Goal: Transaction & Acquisition: Book appointment/travel/reservation

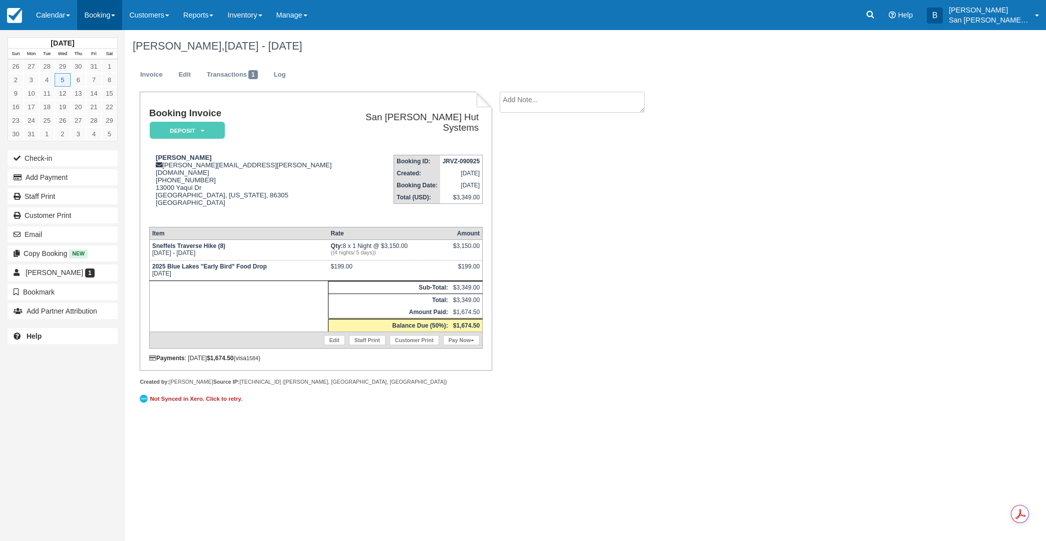
click at [111, 19] on link "Booking" at bounding box center [99, 15] width 45 height 30
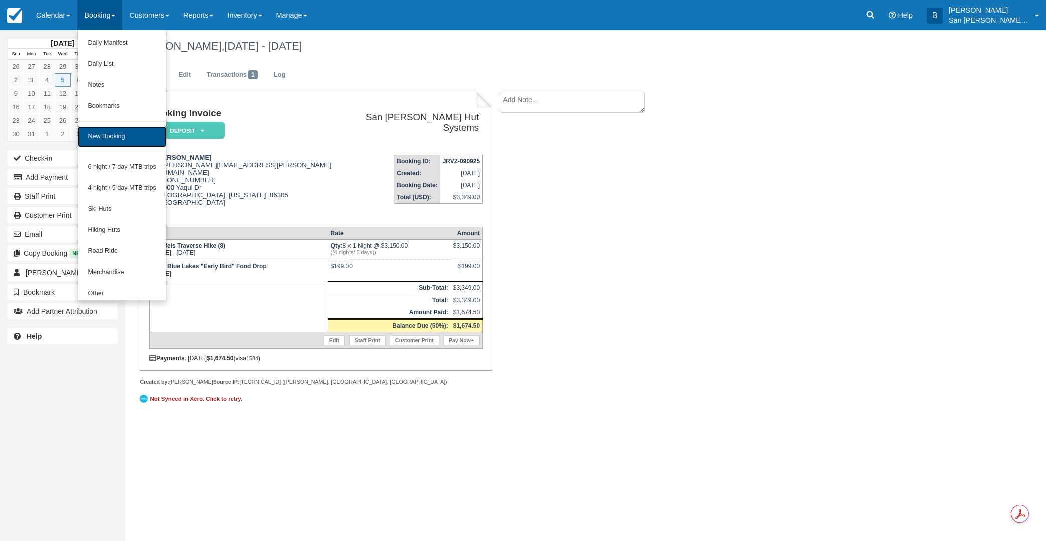
click at [118, 137] on link "New Booking" at bounding box center [122, 136] width 89 height 21
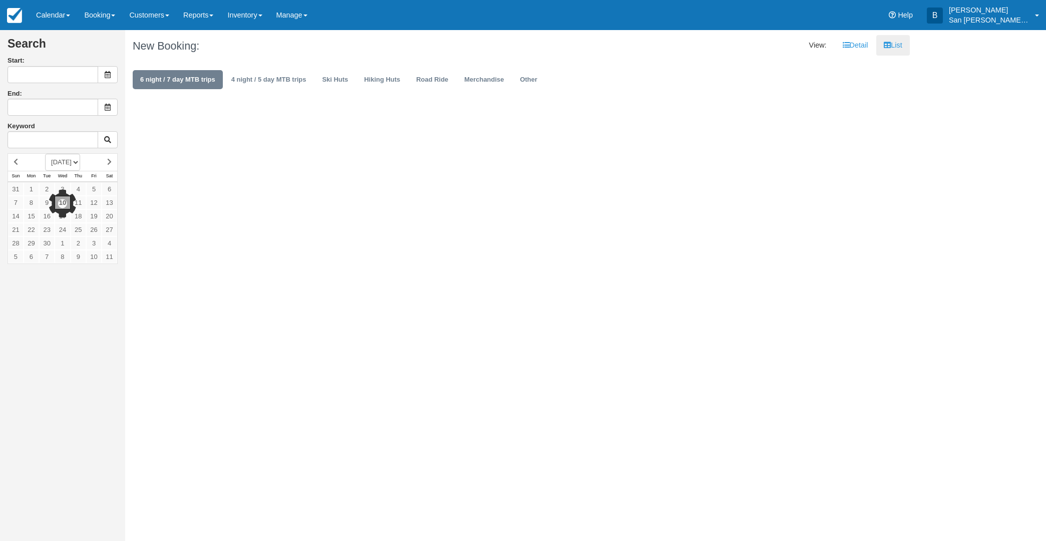
type input "09/11/25"
type input "09/12/25"
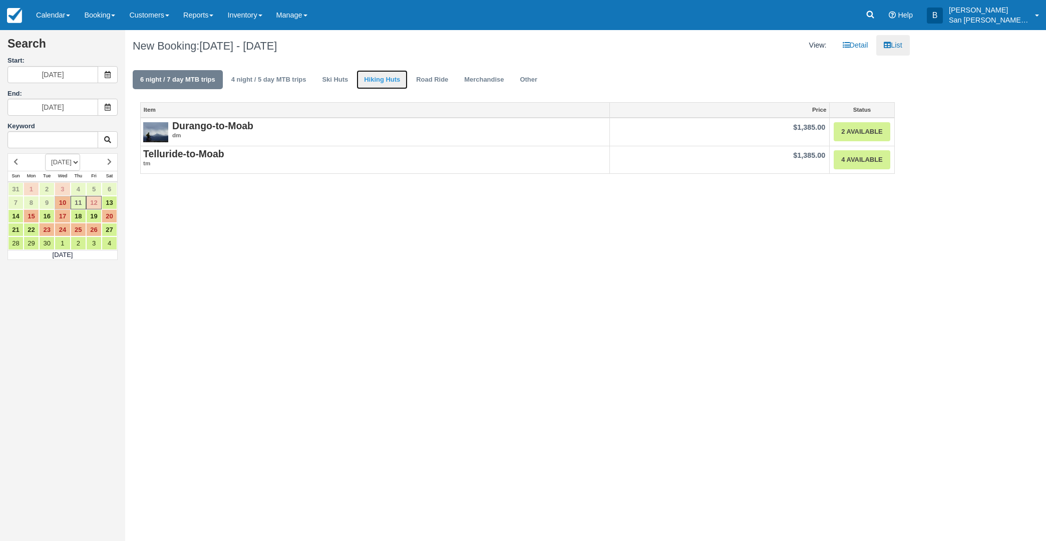
click at [402, 80] on link "Hiking Huts" at bounding box center [381, 80] width 51 height 20
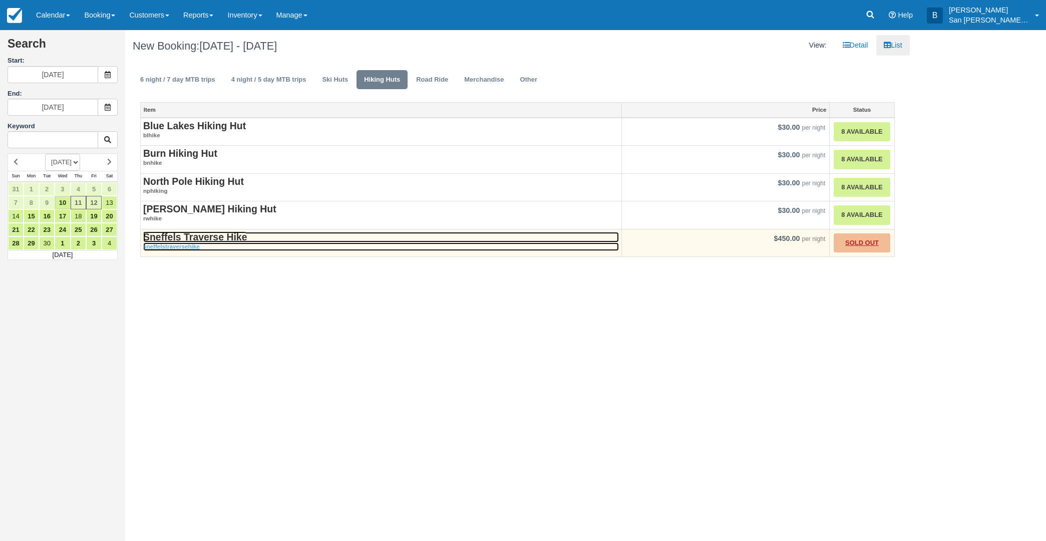
click at [214, 237] on strong "Sneffels Traverse Hike" at bounding box center [195, 236] width 104 height 11
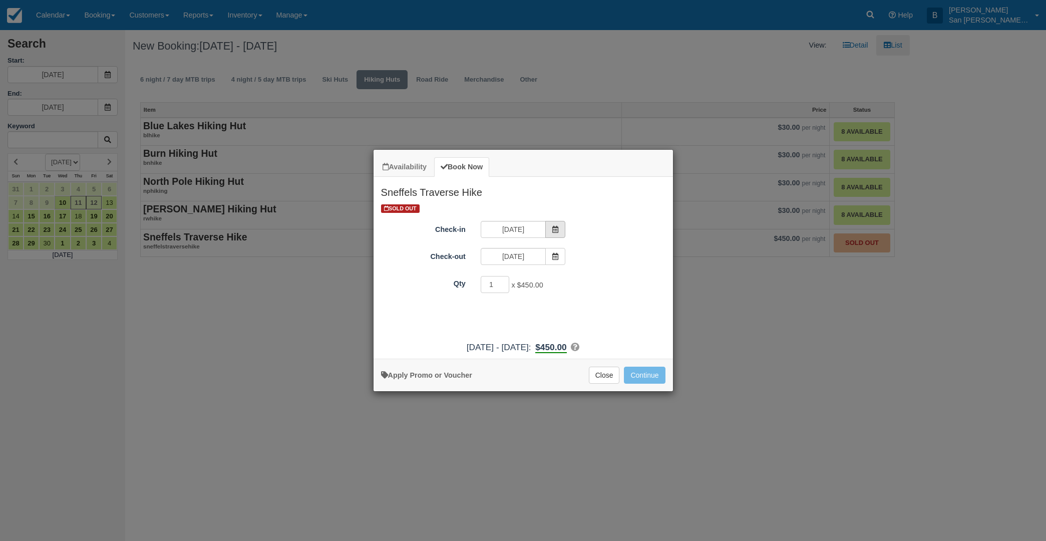
click at [561, 231] on span "Item Modal" at bounding box center [555, 229] width 20 height 17
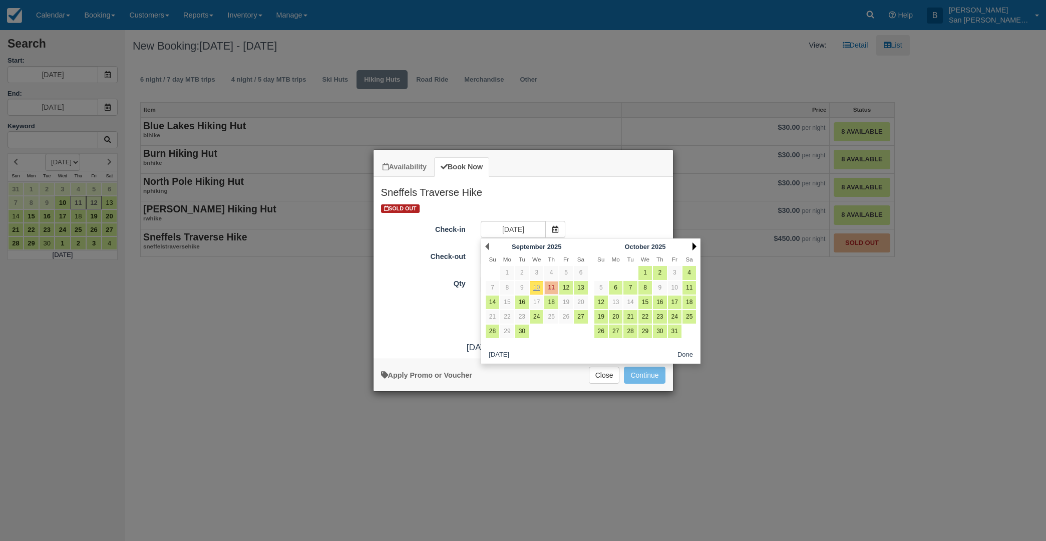
click at [694, 247] on link "Next" at bounding box center [694, 246] width 4 height 8
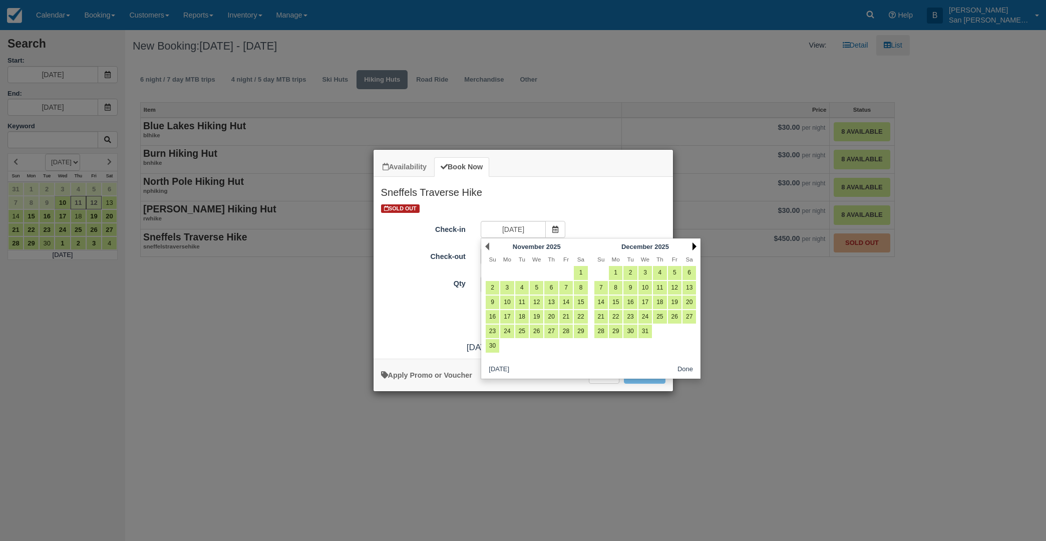
click at [694, 247] on link "Next" at bounding box center [694, 246] width 4 height 8
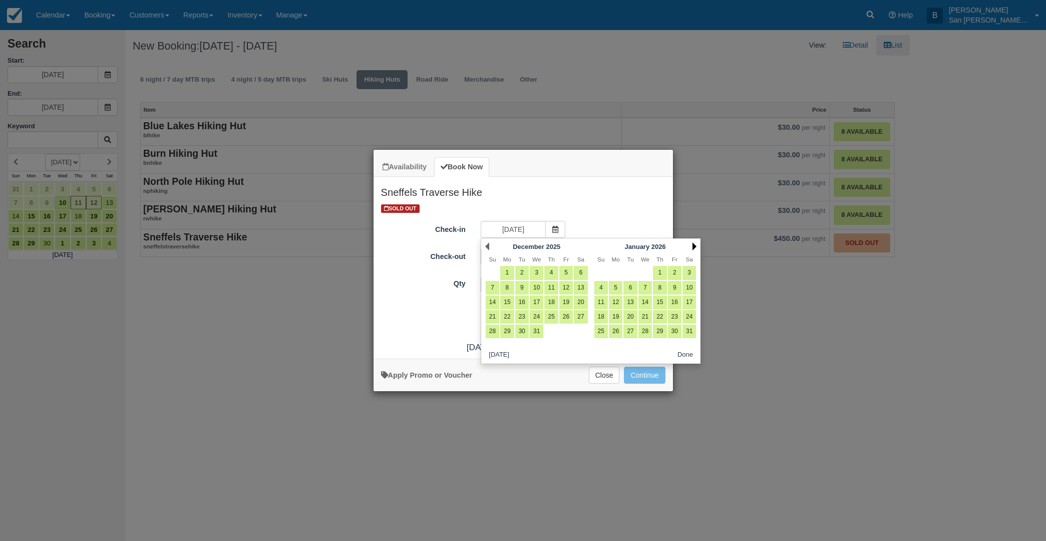
click at [694, 247] on link "Next" at bounding box center [694, 246] width 4 height 8
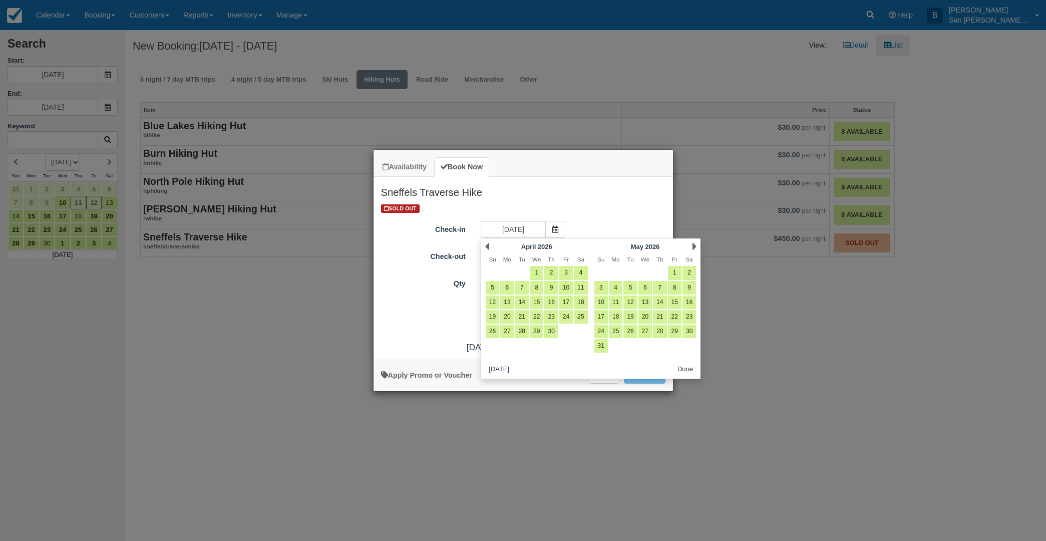
click at [694, 247] on link "Next" at bounding box center [694, 246] width 4 height 8
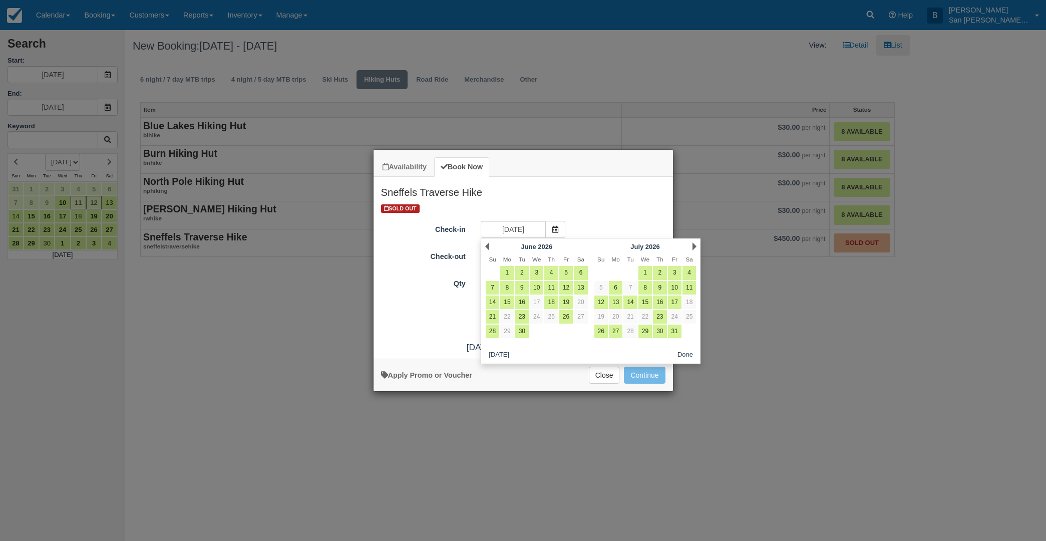
click at [694, 247] on link "Next" at bounding box center [694, 246] width 4 height 8
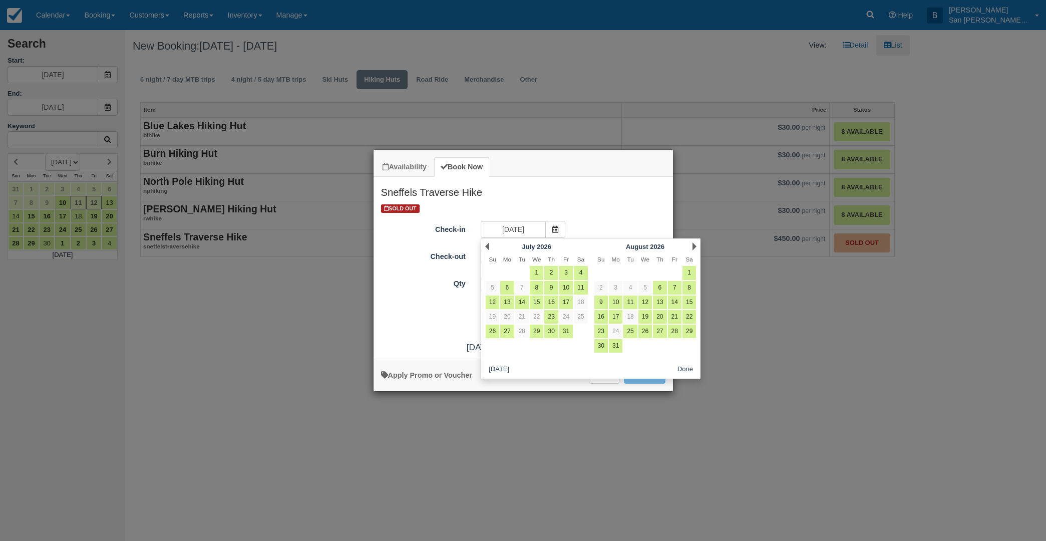
click at [694, 247] on link "Next" at bounding box center [694, 246] width 4 height 8
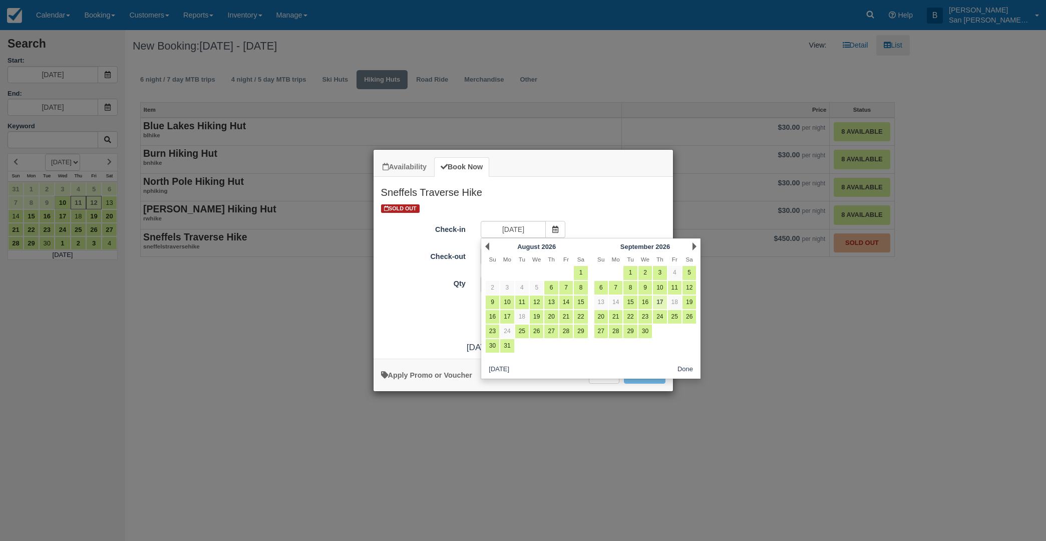
click at [663, 302] on link "17" at bounding box center [660, 302] width 14 height 14
type input "[DATE]"
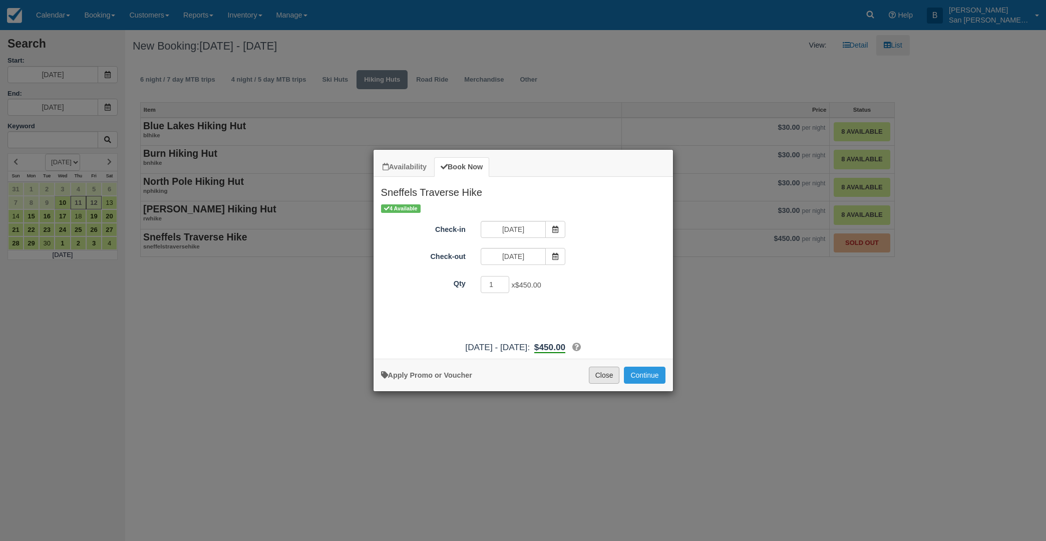
click at [602, 377] on button "Close" at bounding box center [604, 375] width 31 height 17
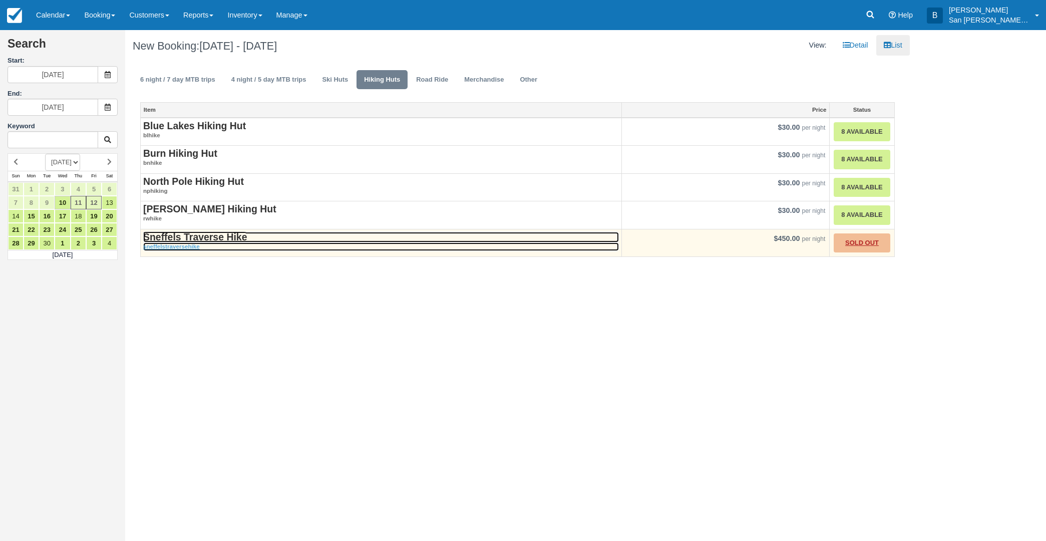
click at [216, 239] on strong "Sneffels Traverse Hike" at bounding box center [195, 236] width 104 height 11
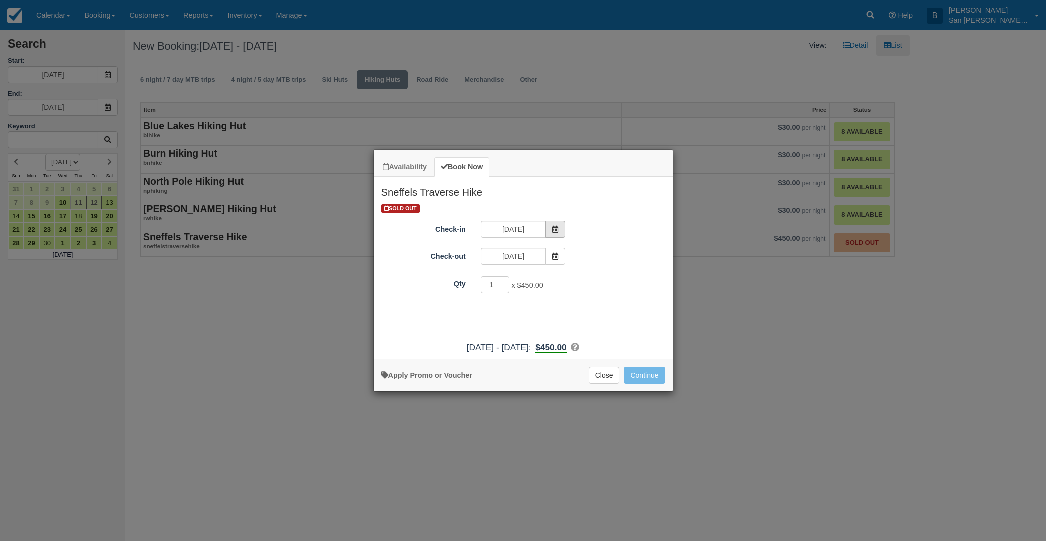
click at [559, 229] on icon "Item Modal" at bounding box center [555, 229] width 7 height 7
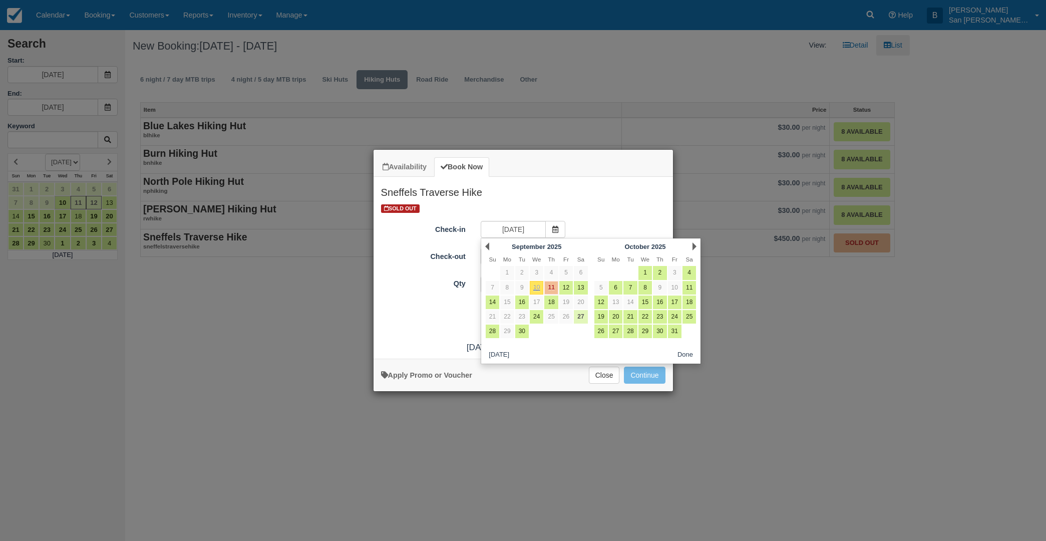
click at [582, 317] on link "27" at bounding box center [581, 317] width 14 height 14
type input "09/27/25"
type input "09/28/25"
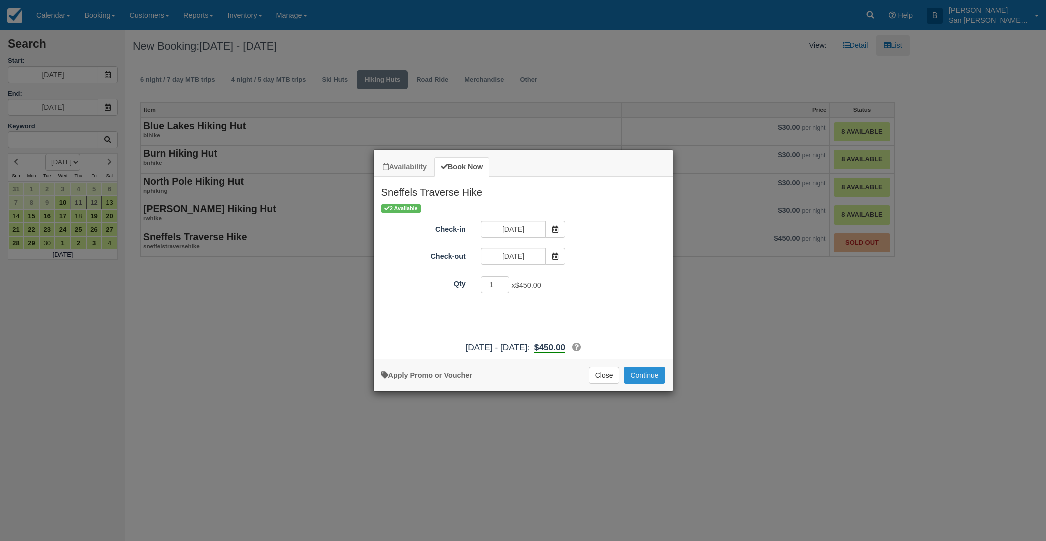
click at [651, 373] on button "Continue" at bounding box center [644, 375] width 41 height 17
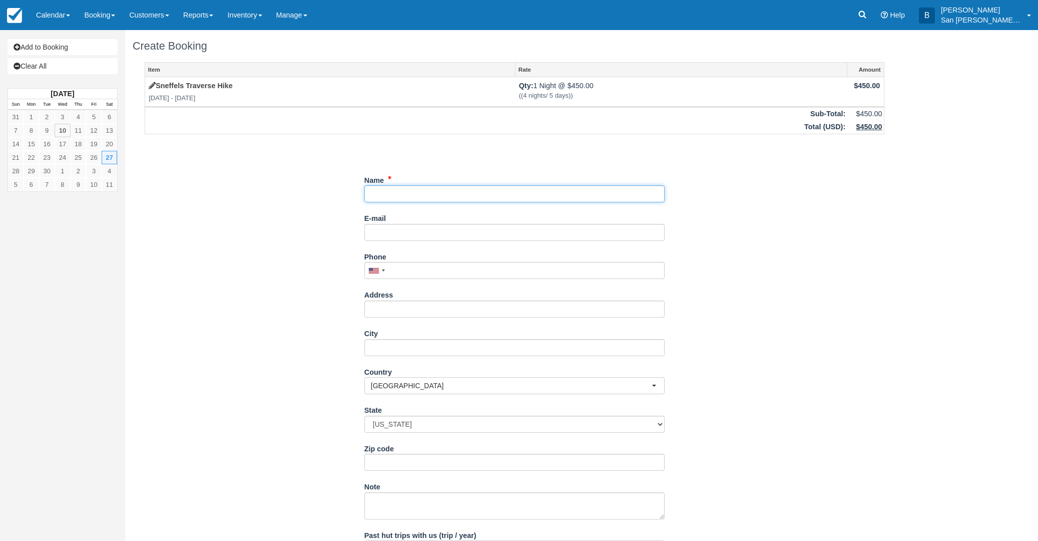
click at [390, 189] on input "Name" at bounding box center [515, 193] width 300 height 17
type input "[PERSON_NAME]"
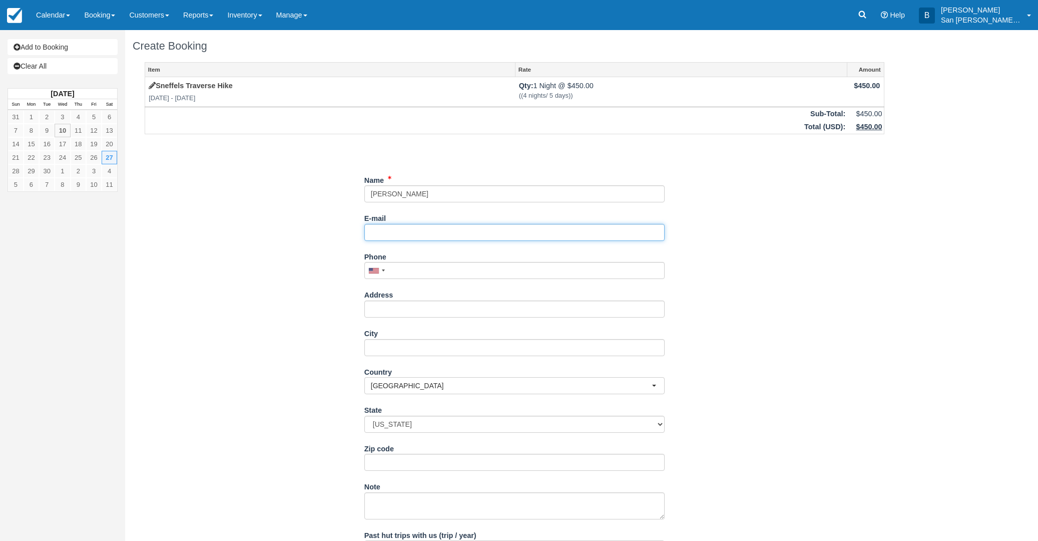
drag, startPoint x: 392, startPoint y: 231, endPoint x: 526, endPoint y: 234, distance: 134.2
click at [392, 231] on input "E-mail" at bounding box center [515, 232] width 300 height 17
type input "[EMAIL_ADDRESS][DOMAIN_NAME]"
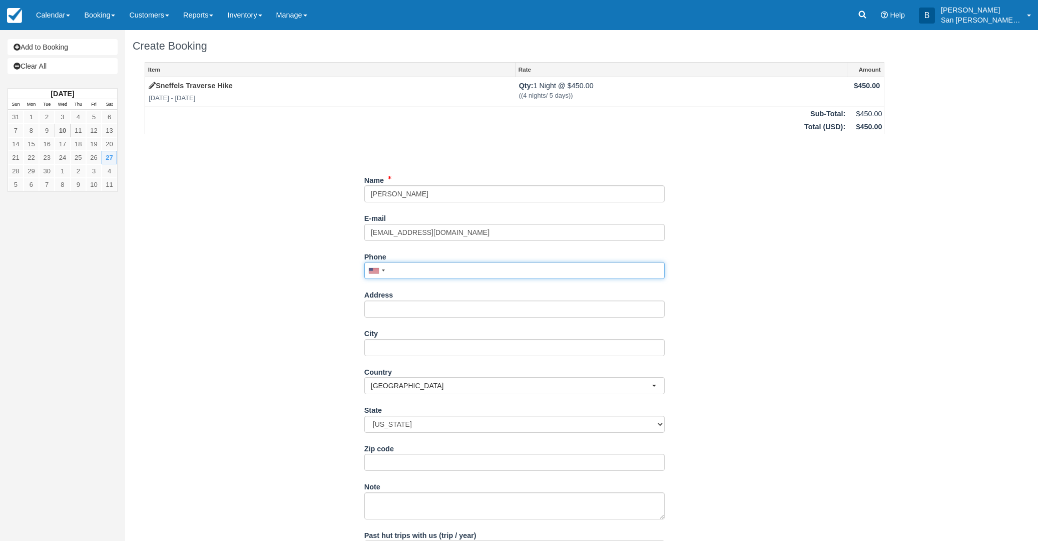
click at [399, 264] on input "Phone" at bounding box center [515, 270] width 300 height 17
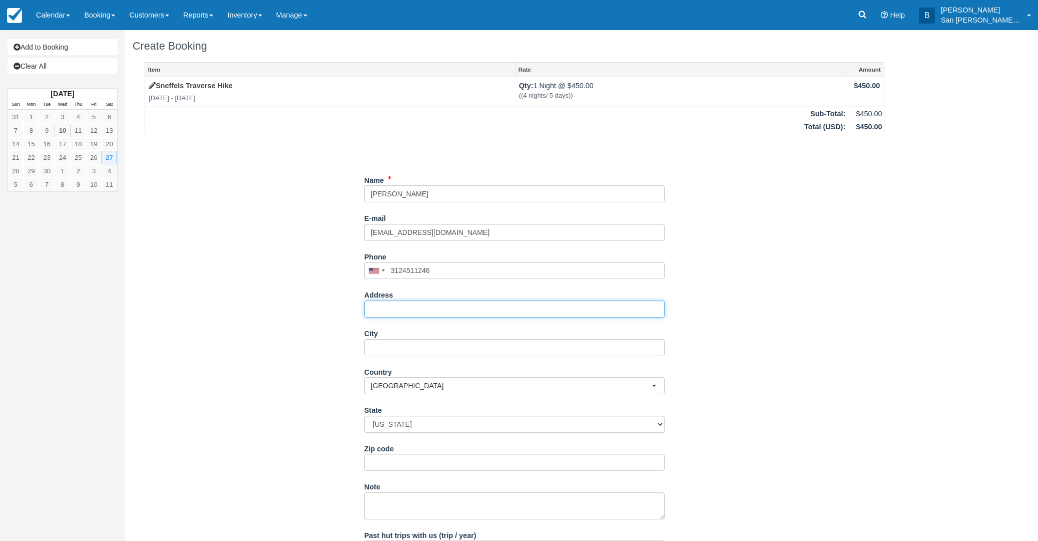
type input "(312) 451-1246"
drag, startPoint x: 411, startPoint y: 311, endPoint x: 605, endPoint y: 302, distance: 194.5
click at [411, 311] on input "Address" at bounding box center [515, 308] width 300 height 17
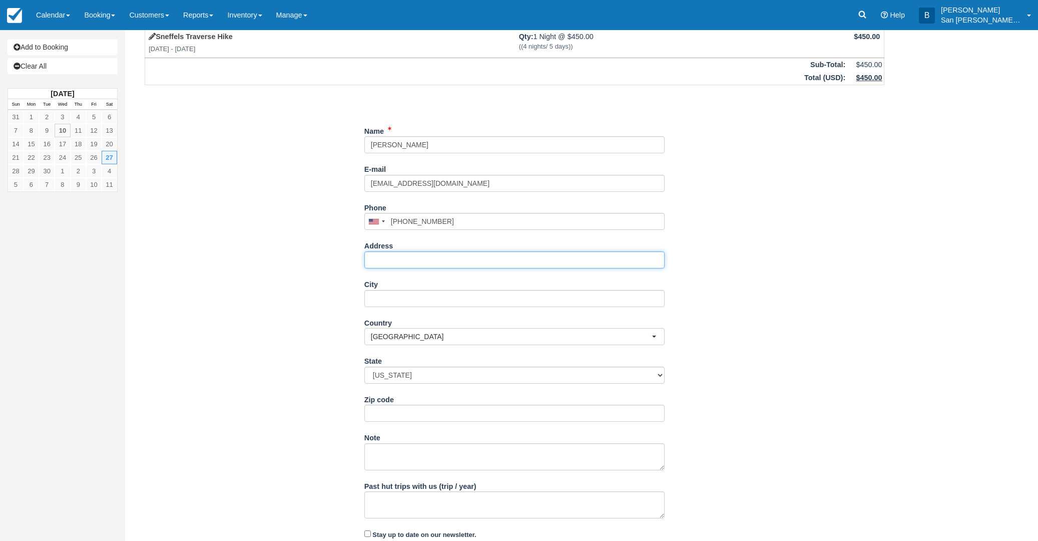
scroll to position [50, 0]
type input "5420 Heatherton Lane"
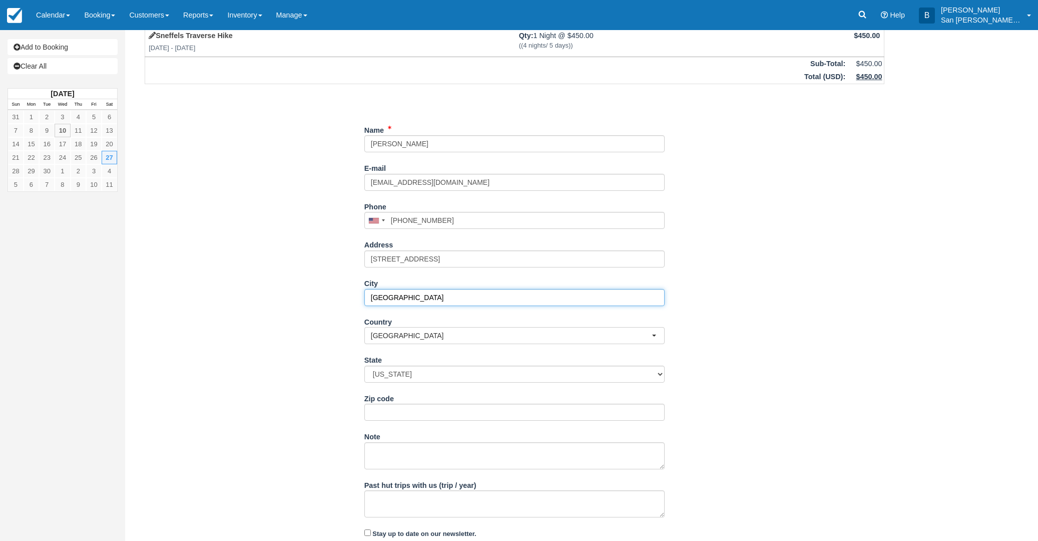
type input "Highlands Ranch"
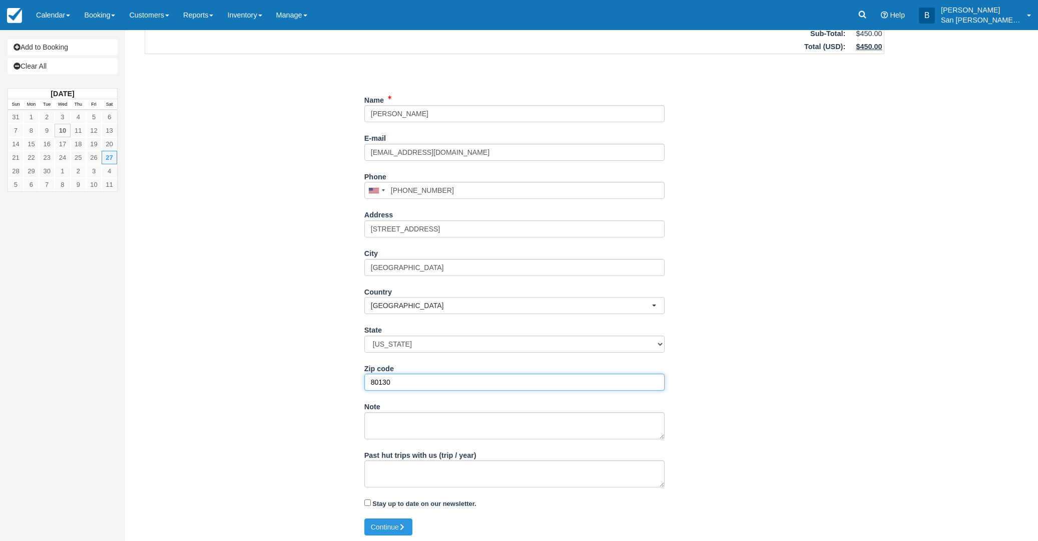
scroll to position [82, 0]
type input "80130"
click at [402, 527] on icon "submit" at bounding box center [402, 524] width 7 height 7
type input "+13124511246"
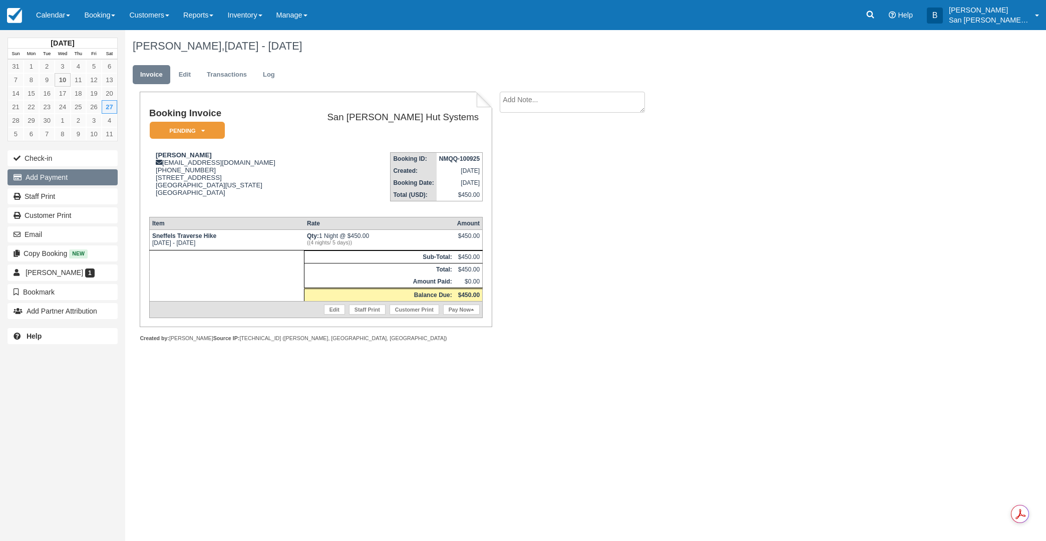
click at [51, 176] on button "Add Payment" at bounding box center [63, 177] width 110 height 16
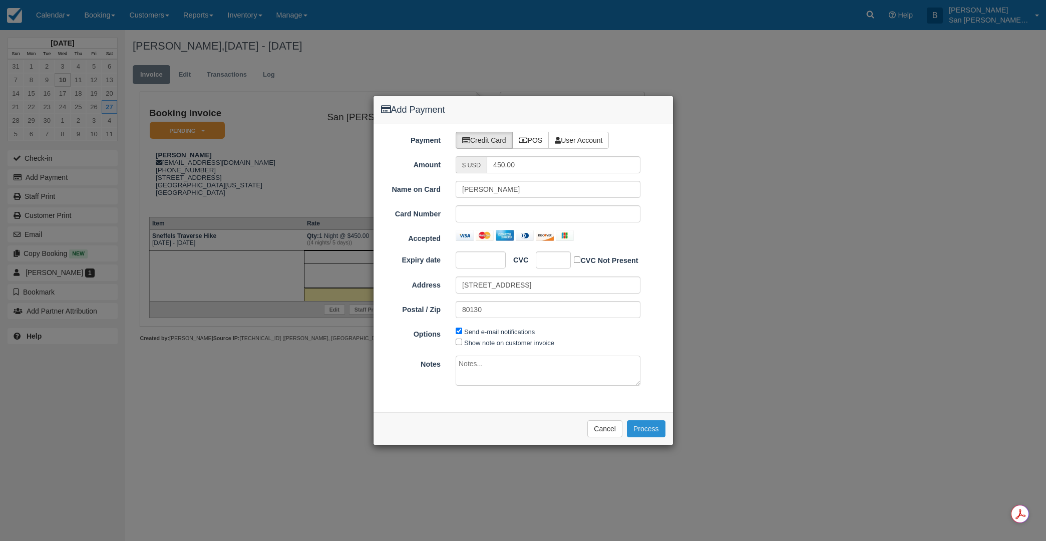
click at [657, 427] on button "Process" at bounding box center [646, 428] width 39 height 17
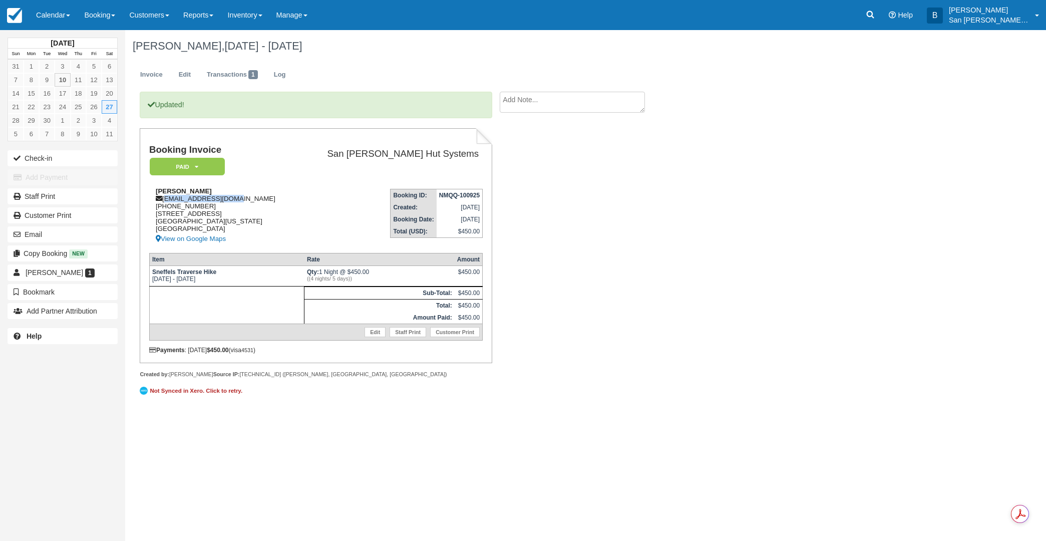
drag, startPoint x: 165, startPoint y: 198, endPoint x: 237, endPoint y: 200, distance: 72.1
click at [241, 199] on div "[PERSON_NAME] [EMAIL_ADDRESS][DOMAIN_NAME] [PHONE_NUMBER] [STREET_ADDRESS][US_S…" at bounding box center [222, 216] width 147 height 58
copy div "[EMAIL_ADDRESS][DOMAIN_NAME]"
click at [564, 95] on textarea at bounding box center [572, 120] width 145 height 56
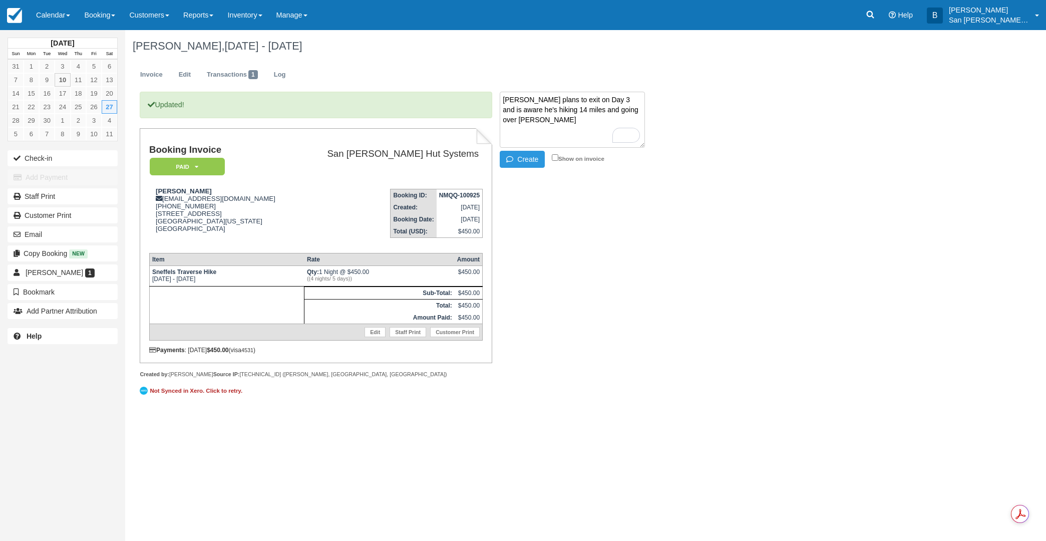
drag, startPoint x: 543, startPoint y: 116, endPoint x: 518, endPoint y: 123, distance: 26.0
click at [519, 123] on textarea "Rahul plans to exit on Day 3 and is aware he's hiking 14 miles and going over W…" at bounding box center [572, 120] width 145 height 56
click at [535, 162] on button "Create" at bounding box center [522, 159] width 45 height 17
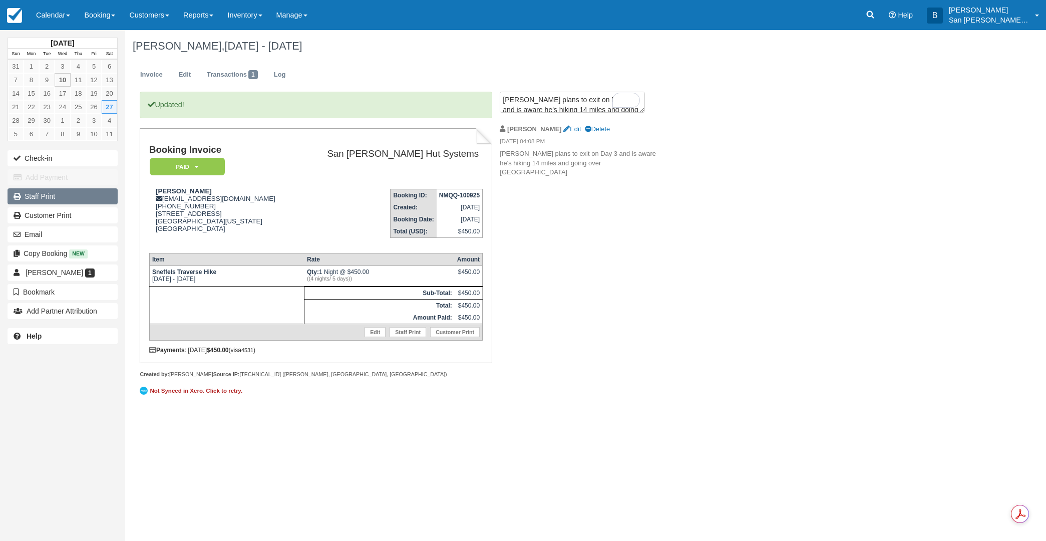
click at [35, 197] on link "Staff Print" at bounding box center [63, 196] width 110 height 16
click at [563, 128] on link "Edit" at bounding box center [572, 129] width 18 height 8
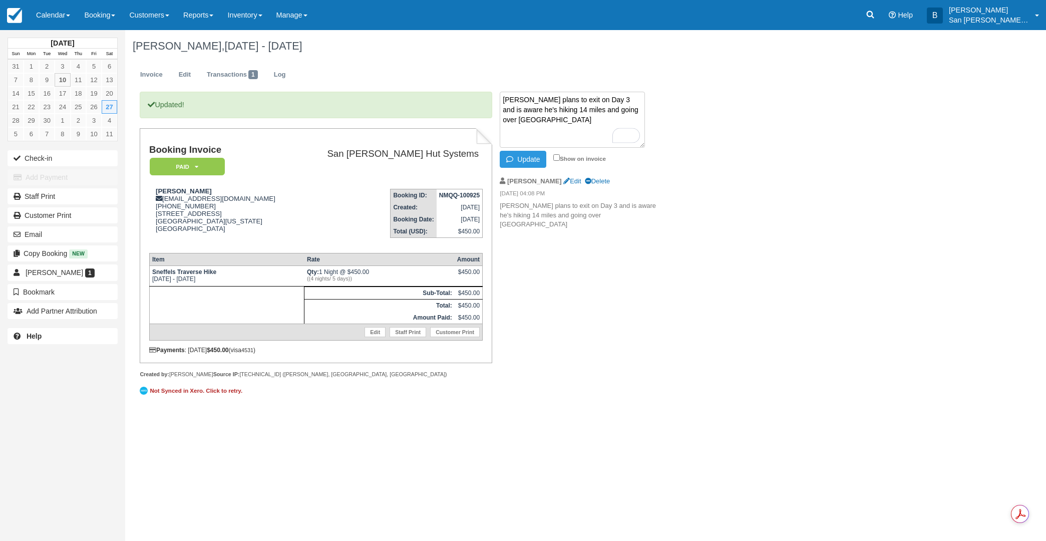
click at [584, 202] on p "Rahul plans to exit on Day 3 and is aware he's hiking 14 miles and going over W…" at bounding box center [584, 215] width 169 height 28
click at [584, 204] on p "Rahul plans to exit on Day 3 and is aware he's hiking 14 miles and going over W…" at bounding box center [584, 215] width 169 height 28
click at [593, 101] on textarea "Rahul plans to exit on Day 3 and is aware he's hiking 14 miles and going over W…" at bounding box center [572, 120] width 145 height 56
type textarea "Rahul plans to exit on Day 3 via East Dallas and is aware he's hiking 14 miles …"
click at [526, 162] on button "Update" at bounding box center [523, 159] width 47 height 17
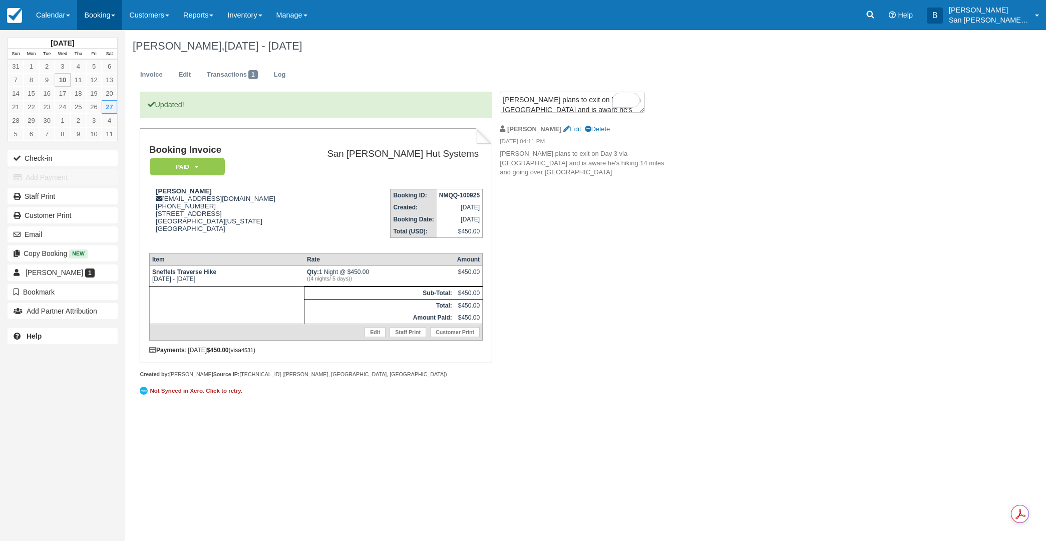
click at [92, 16] on link "Booking" at bounding box center [99, 15] width 45 height 30
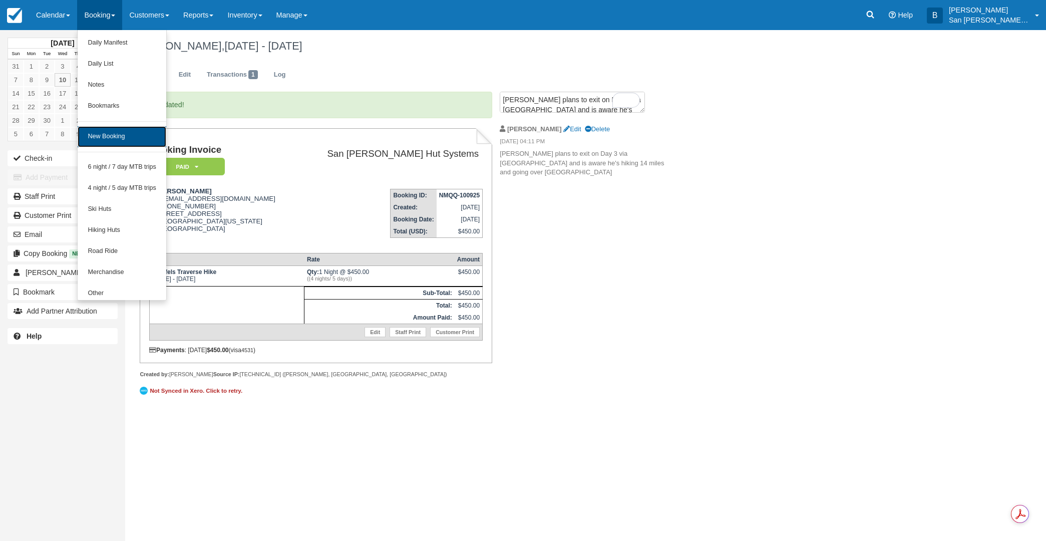
click at [122, 139] on link "New Booking" at bounding box center [122, 136] width 89 height 21
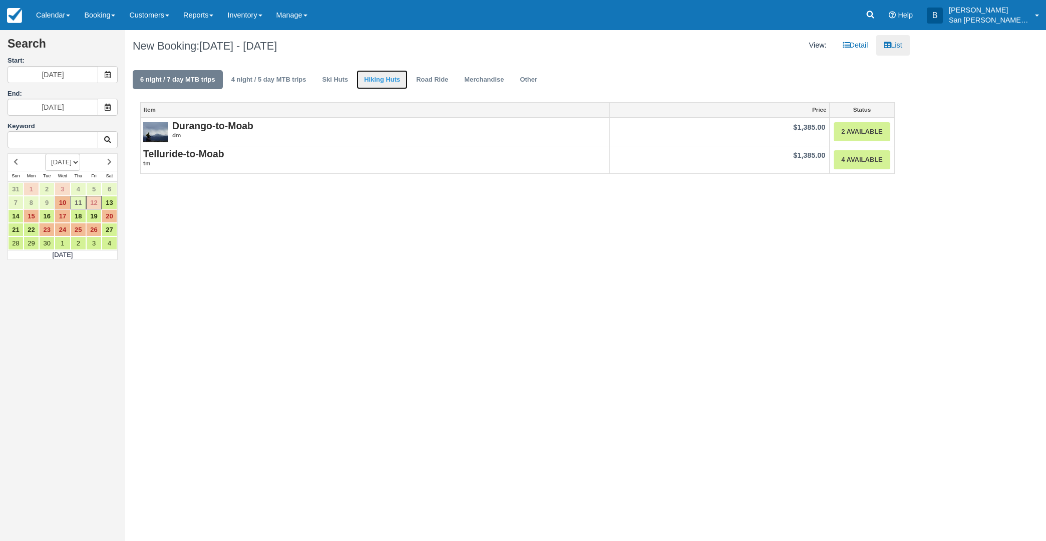
click at [369, 84] on link "Hiking Huts" at bounding box center [381, 80] width 51 height 20
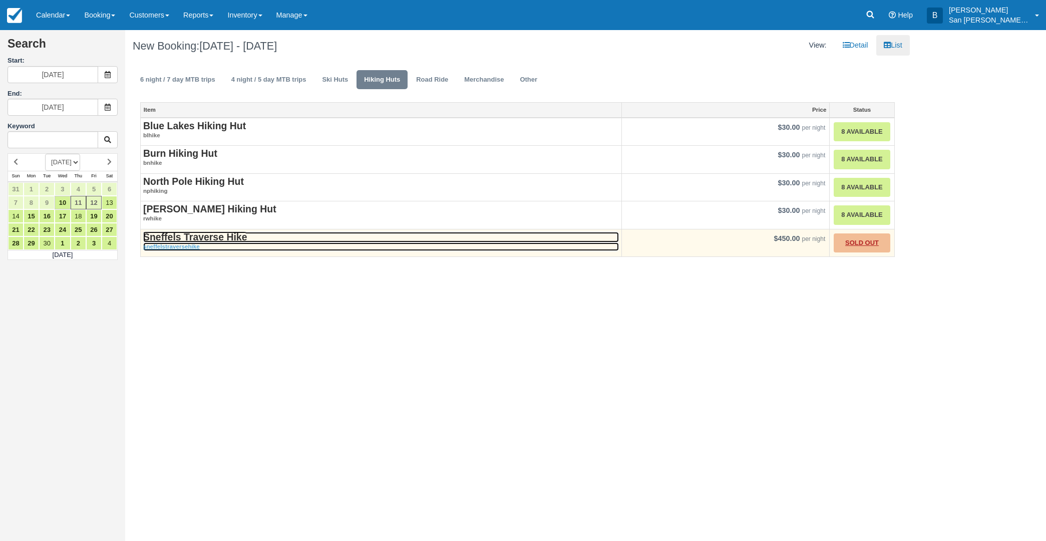
click at [215, 239] on strong "Sneffels Traverse Hike" at bounding box center [195, 236] width 104 height 11
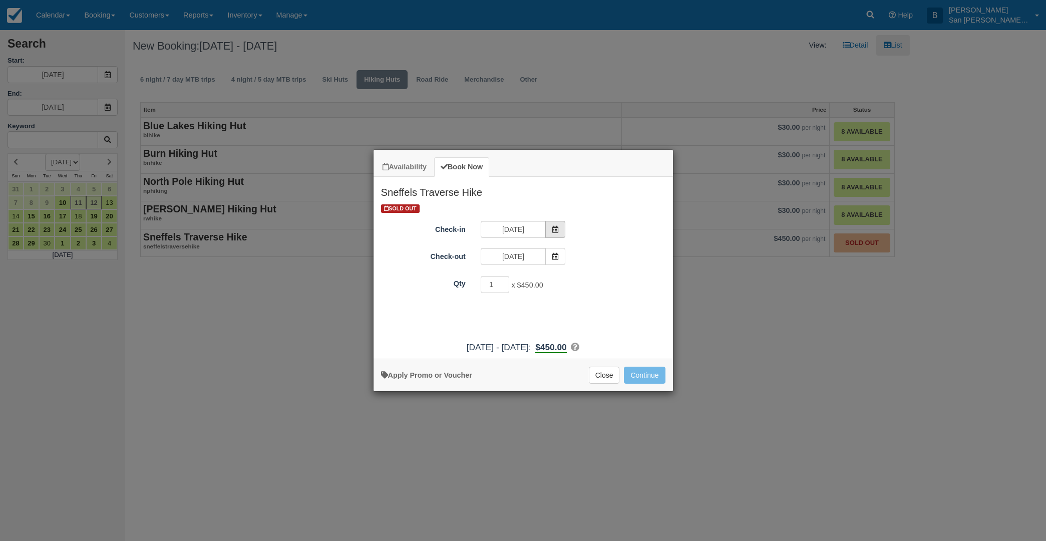
click at [554, 228] on icon "Item Modal" at bounding box center [555, 229] width 7 height 7
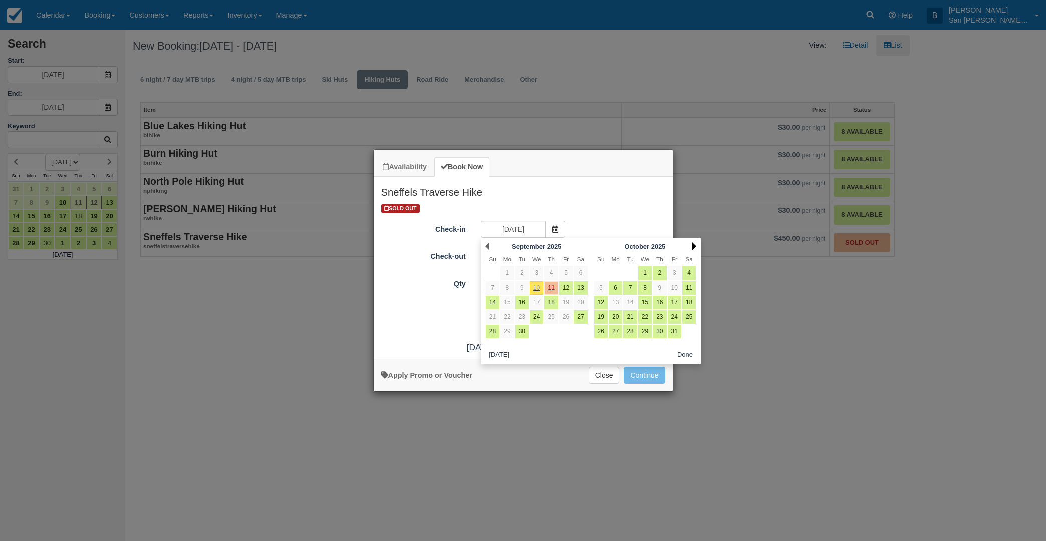
click at [696, 245] on div "Next [DATE]" at bounding box center [645, 246] width 109 height 14
click at [695, 245] on link "Next" at bounding box center [694, 246] width 4 height 8
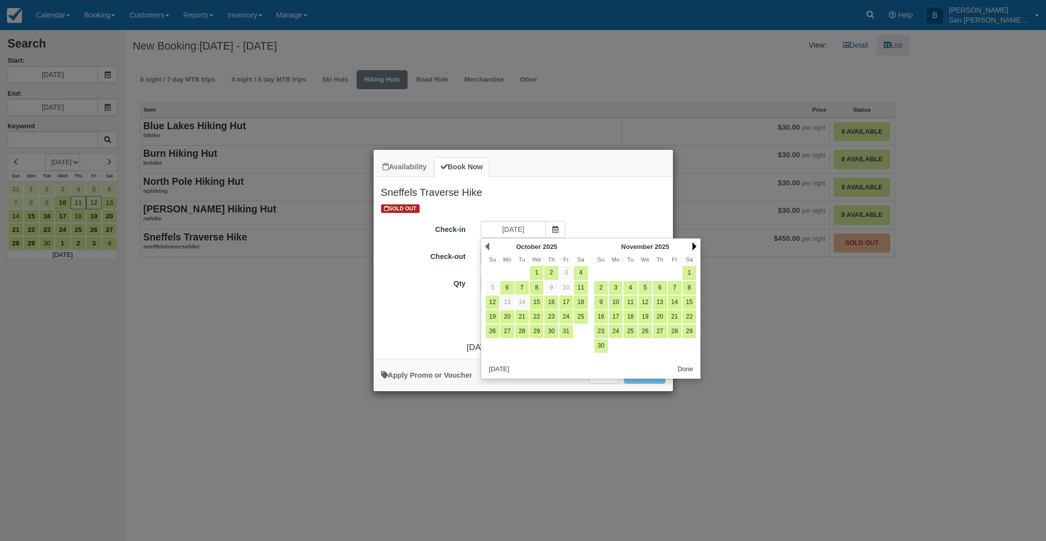
click at [695, 245] on link "Next" at bounding box center [694, 246] width 4 height 8
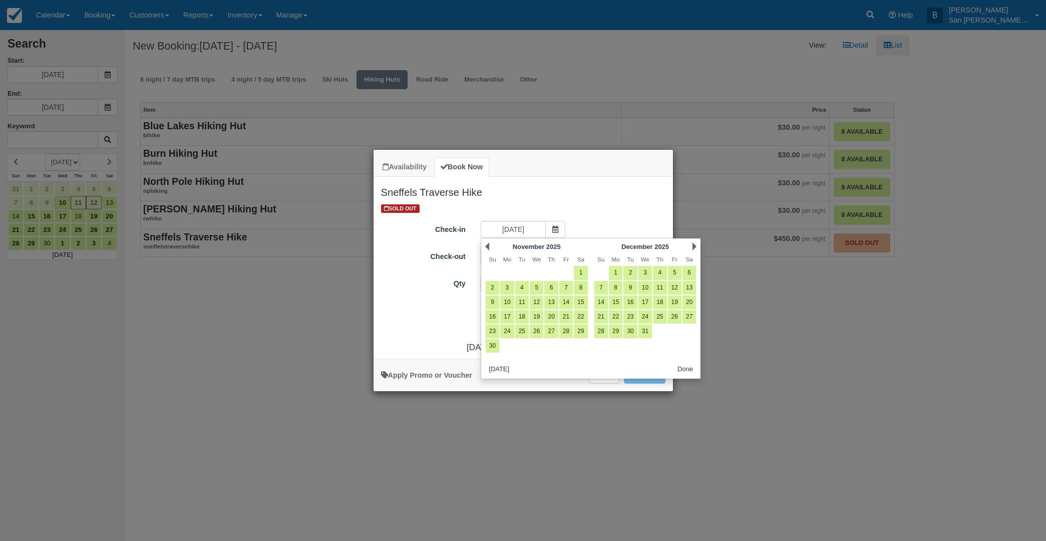
click at [695, 244] on link "Next" at bounding box center [694, 246] width 4 height 8
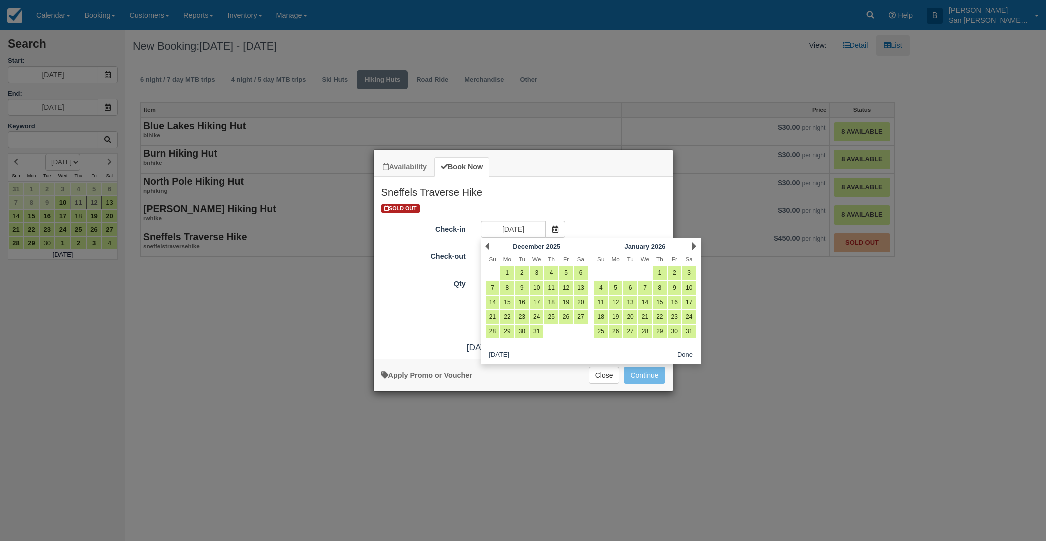
click at [695, 244] on link "Next" at bounding box center [694, 246] width 4 height 8
click at [695, 245] on link "Next" at bounding box center [694, 246] width 4 height 8
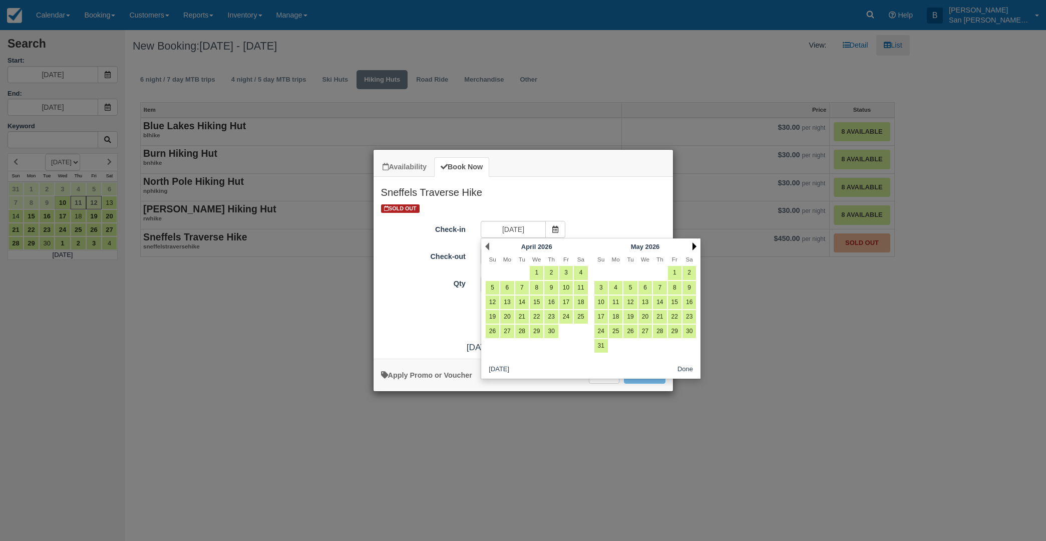
click at [695, 245] on link "Next" at bounding box center [694, 246] width 4 height 8
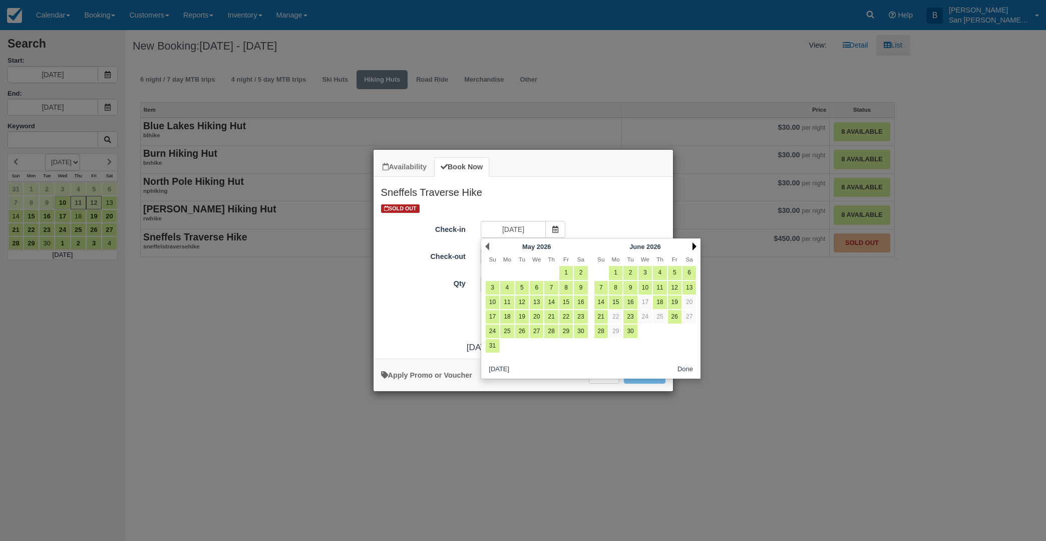
click at [695, 245] on link "Next" at bounding box center [694, 246] width 4 height 8
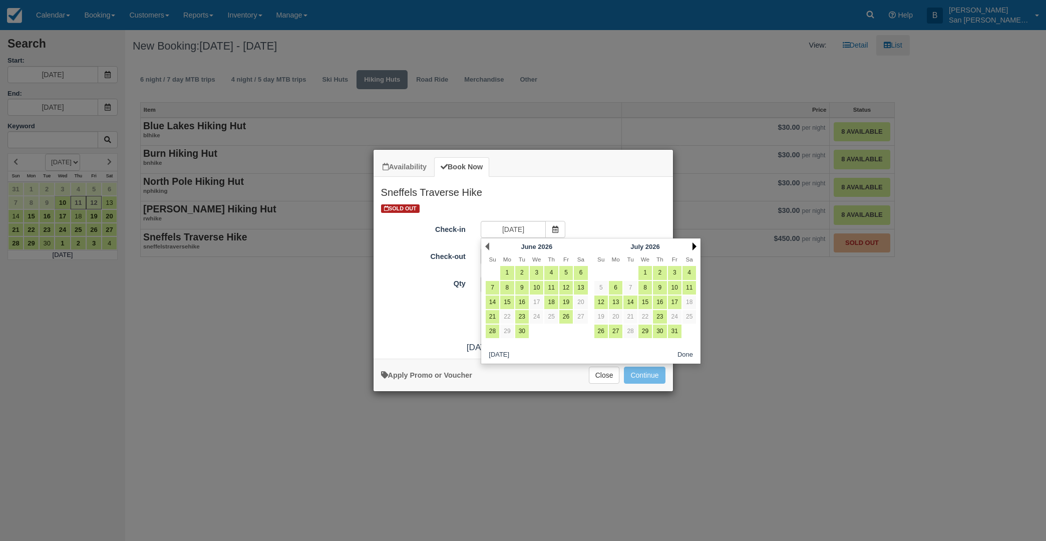
click at [695, 245] on link "Next" at bounding box center [694, 246] width 4 height 8
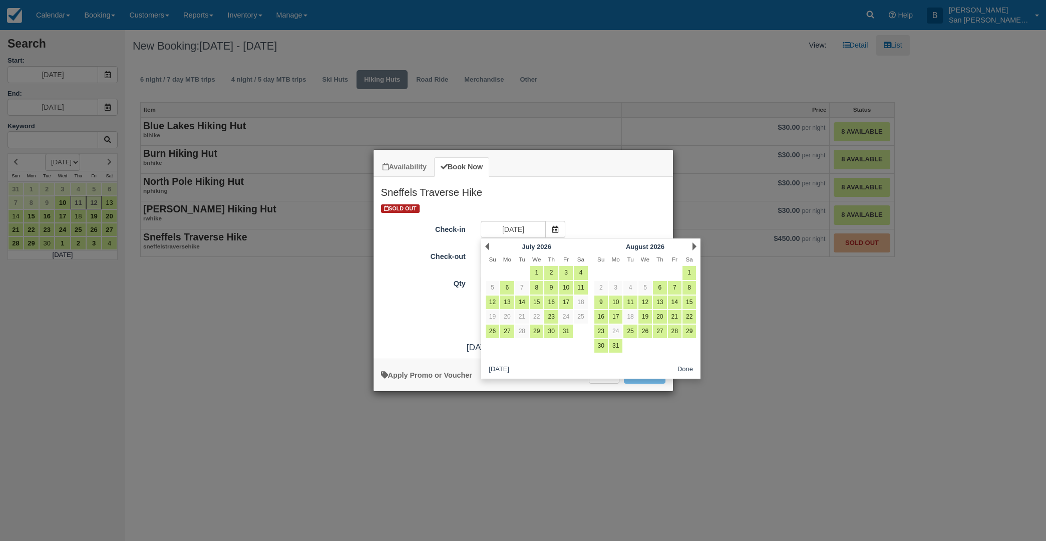
click at [695, 245] on link "Next" at bounding box center [694, 246] width 4 height 8
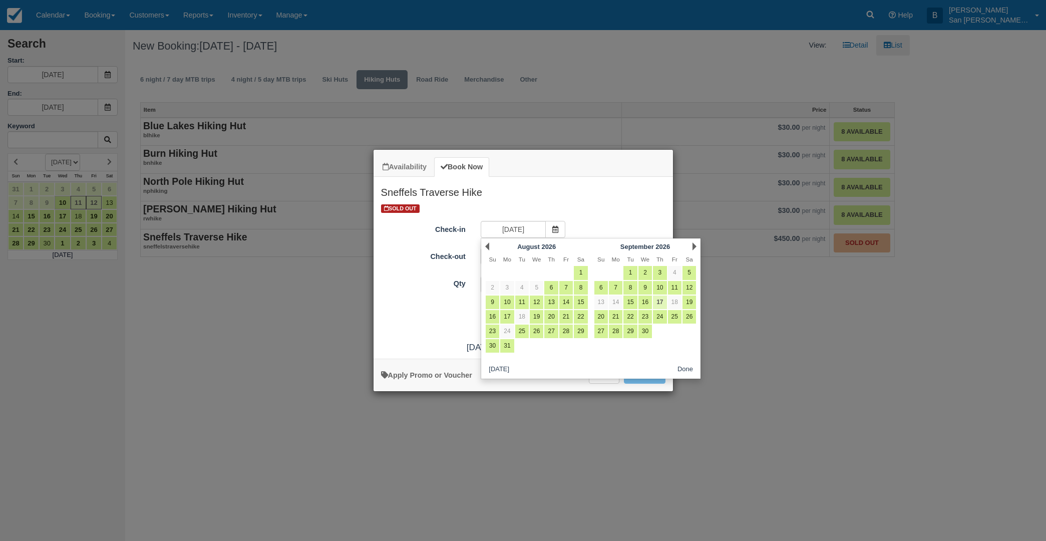
click at [663, 300] on link "17" at bounding box center [660, 302] width 14 height 14
type input "09/17/26"
type input "09/18/26"
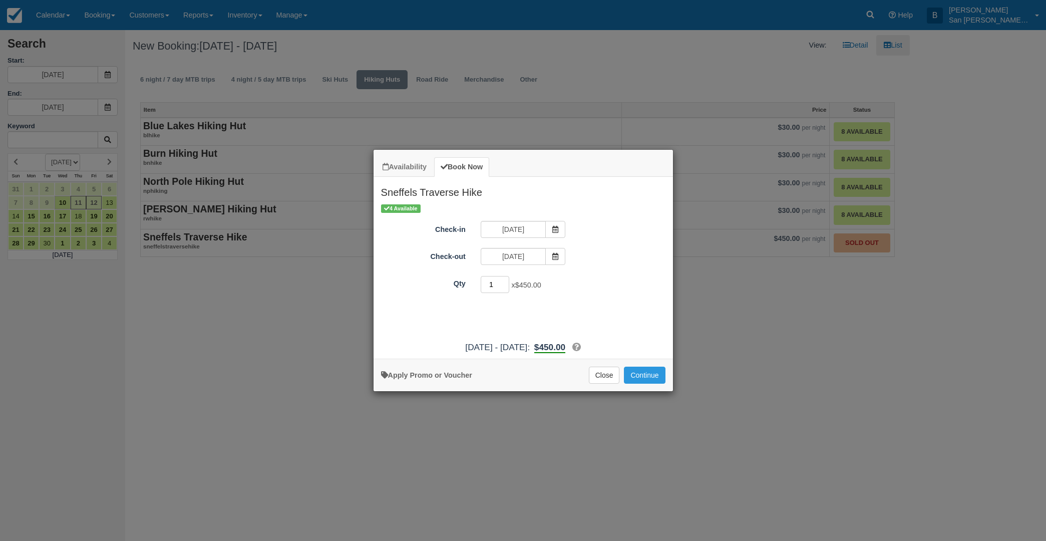
drag, startPoint x: 492, startPoint y: 286, endPoint x: 481, endPoint y: 283, distance: 11.4
click at [481, 283] on input "1" at bounding box center [495, 284] width 29 height 17
type input "2"
click at [653, 370] on button "Continue" at bounding box center [644, 375] width 41 height 17
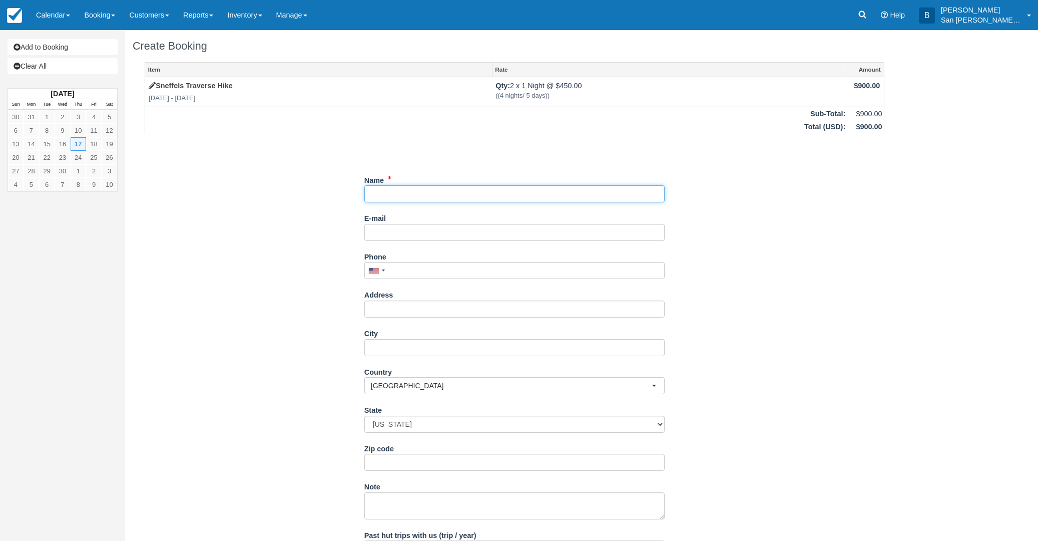
click at [394, 193] on input "Name" at bounding box center [515, 193] width 300 height 17
type input "[PERSON_NAME]"
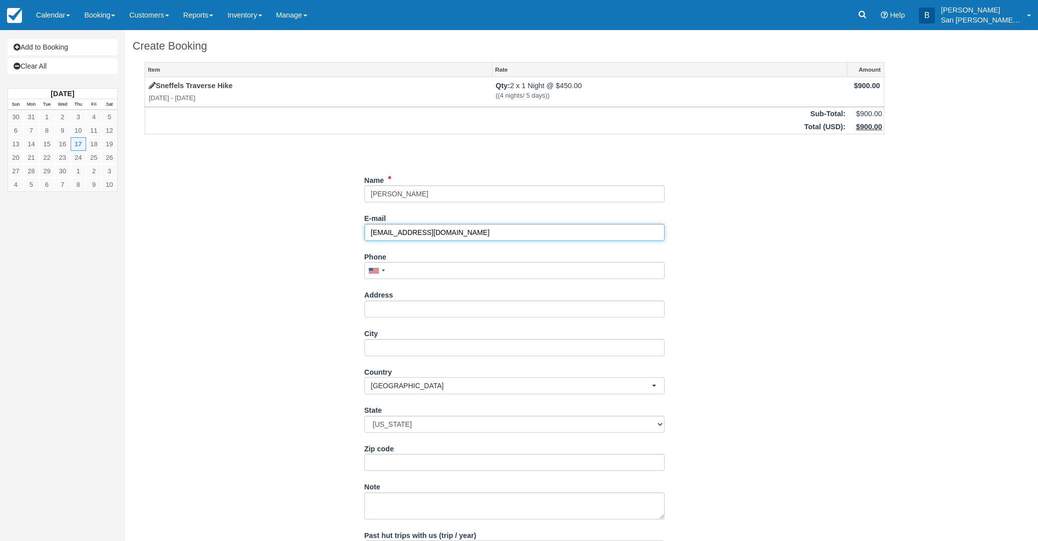
type input "[EMAIL_ADDRESS][DOMAIN_NAME]"
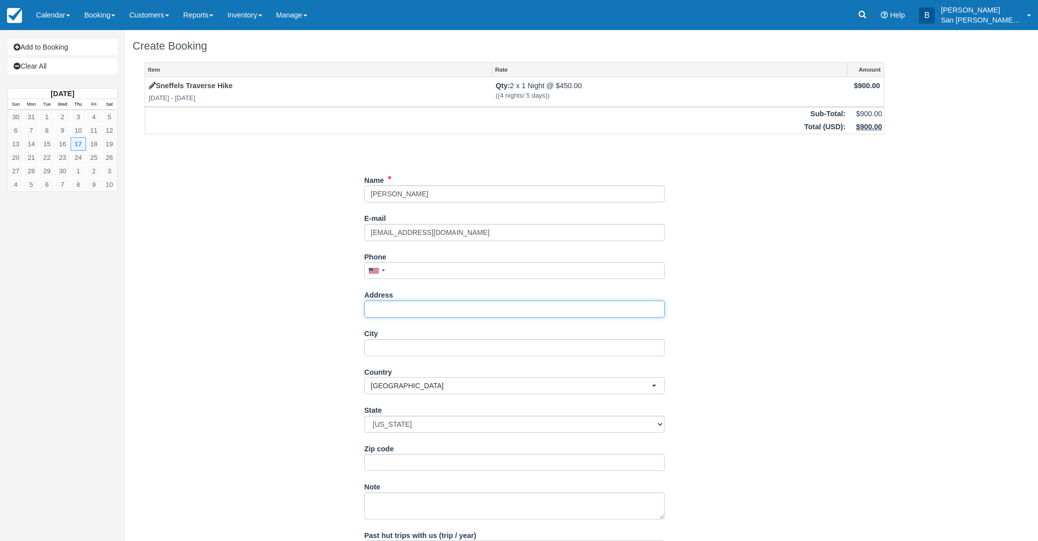
click at [413, 304] on input "Address" at bounding box center [515, 308] width 300 height 17
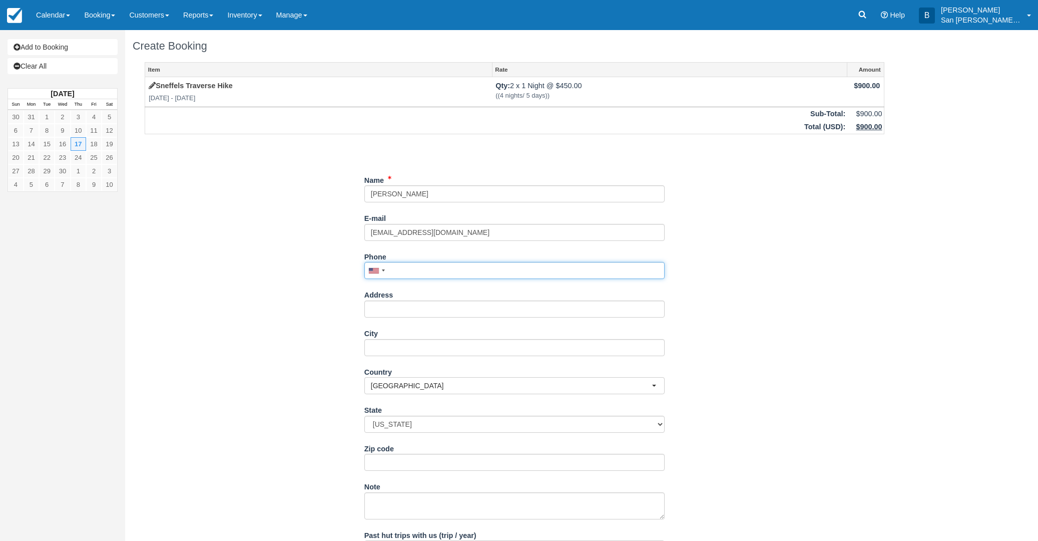
click at [422, 262] on input "Phone" at bounding box center [515, 270] width 300 height 17
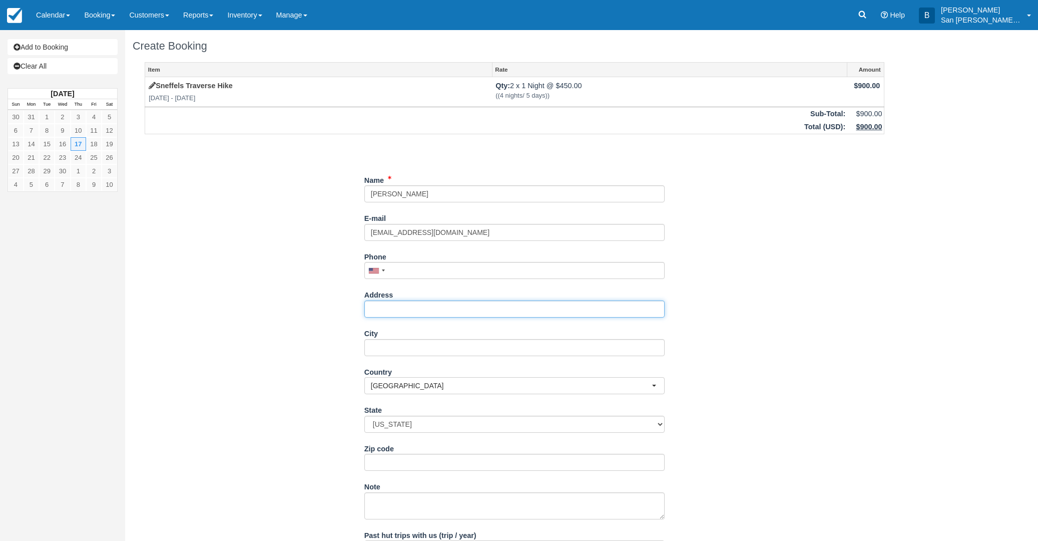
click at [394, 303] on input "Address" at bounding box center [515, 308] width 300 height 17
type input "20 Brentwood Dr"
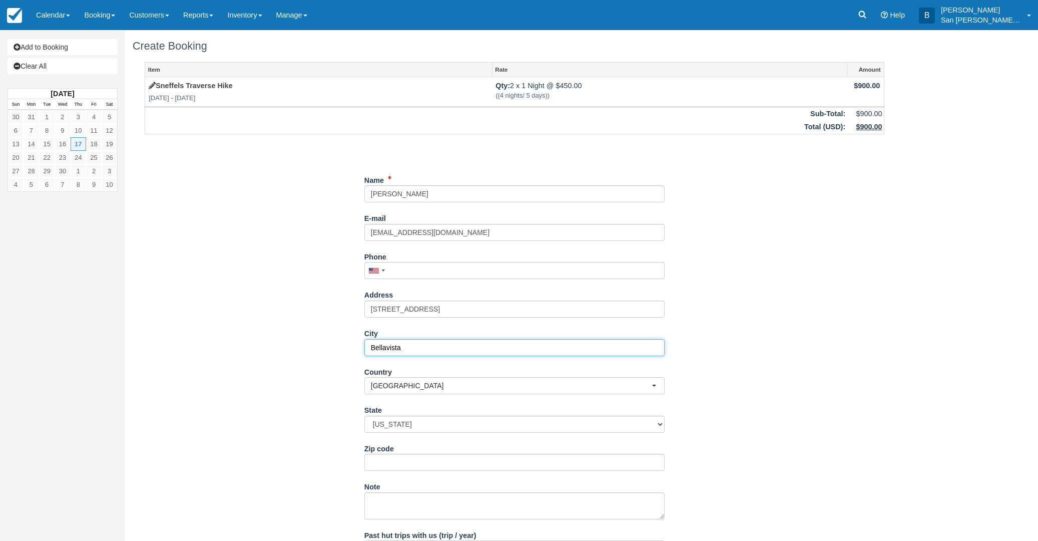
type input "Bellavista"
click at [418, 421] on select "Alabama Alaska Arizona Arkansas California Colorado Connecticut Delaware Florid…" at bounding box center [515, 424] width 300 height 17
select select "AR"
click at [365, 416] on select "Alabama Alaska Arizona Arkansas California Colorado Connecticut Delaware Florid…" at bounding box center [515, 424] width 300 height 17
drag, startPoint x: 379, startPoint y: 464, endPoint x: 398, endPoint y: 466, distance: 19.7
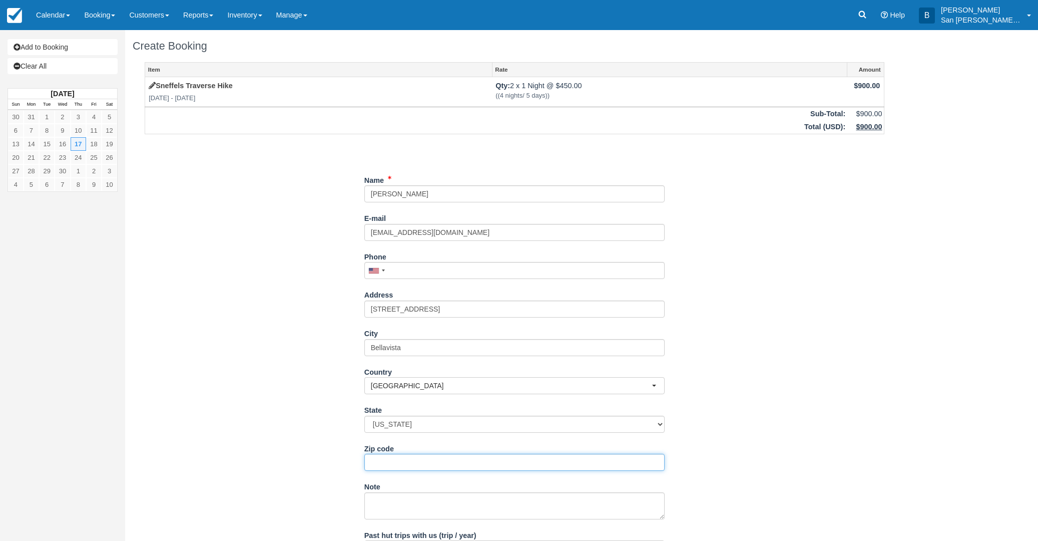
click at [379, 464] on input "Zip code" at bounding box center [515, 462] width 300 height 17
type input "72715"
click at [430, 263] on input "Phone" at bounding box center [515, 270] width 300 height 17
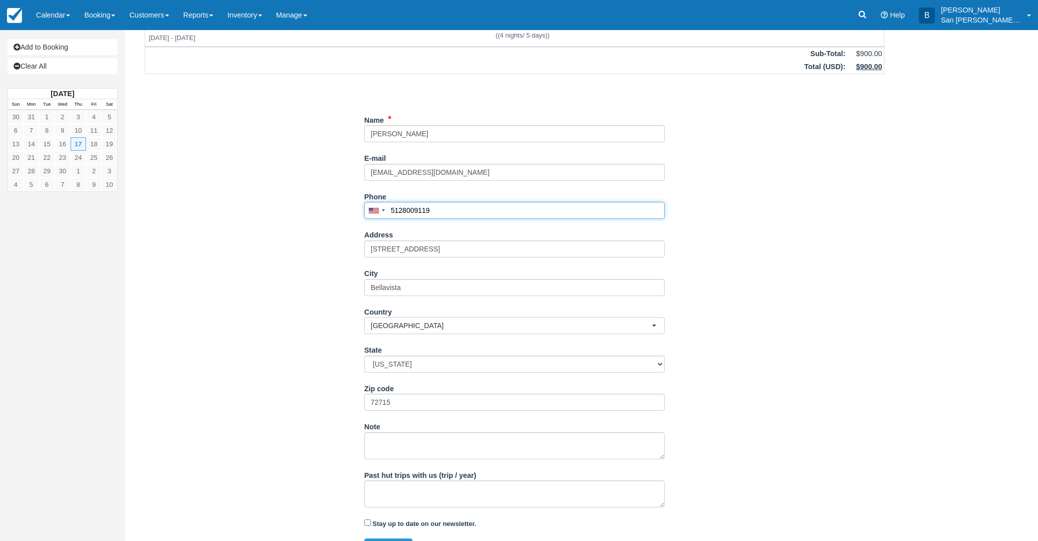
scroll to position [82, 0]
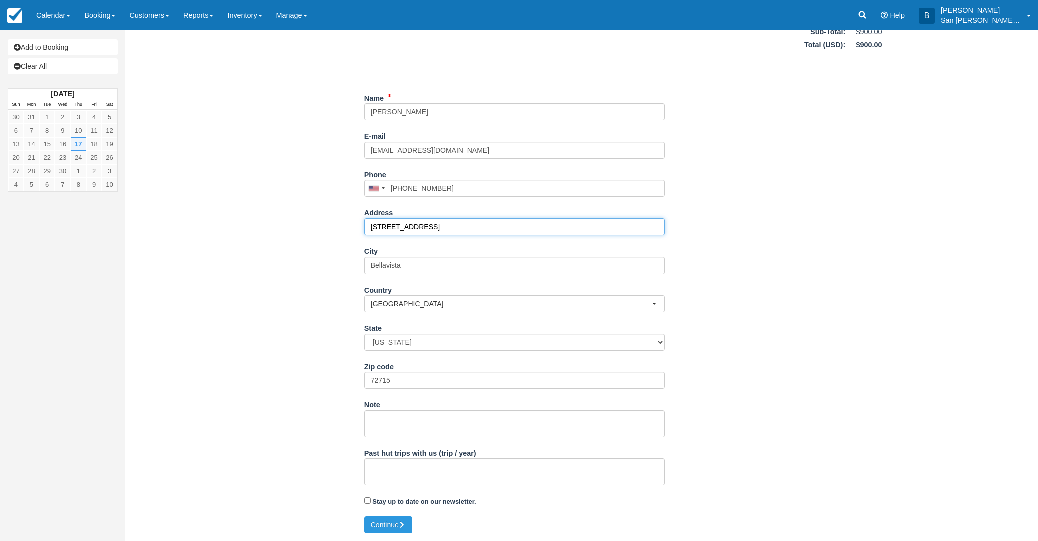
click at [435, 222] on input "20 Brentwood Dr" at bounding box center [515, 226] width 300 height 17
click at [393, 524] on button "Continue" at bounding box center [389, 524] width 48 height 17
type input "+15128009119"
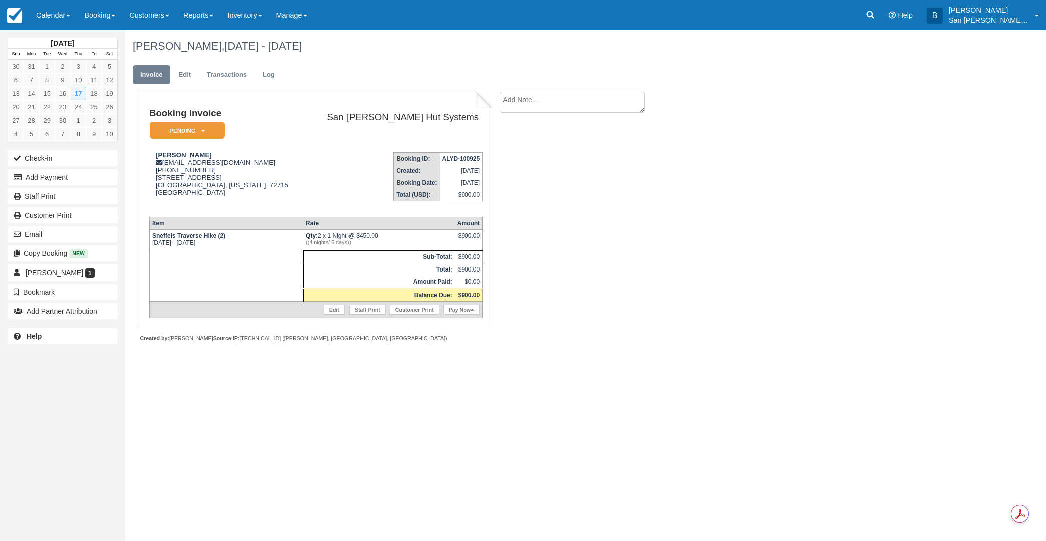
click at [558, 102] on textarea at bounding box center [572, 102] width 145 height 21
type textarea "Joining [PERSON_NAME] Group"
click at [556, 157] on input "Show on invoice" at bounding box center [555, 157] width 7 height 7
checkbox input "true"
click at [522, 156] on button "Create" at bounding box center [522, 159] width 45 height 17
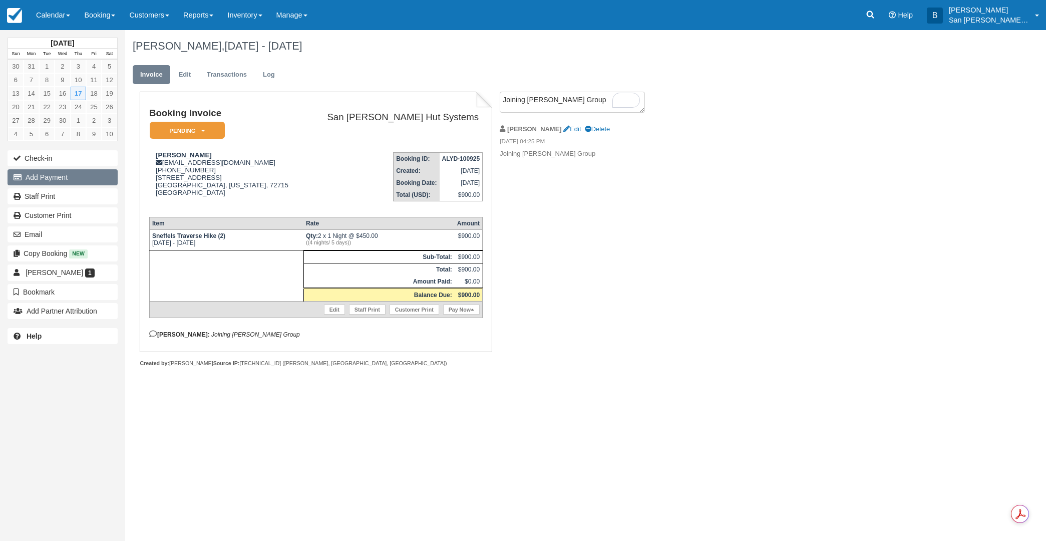
click at [43, 173] on button "Add Payment" at bounding box center [63, 177] width 110 height 16
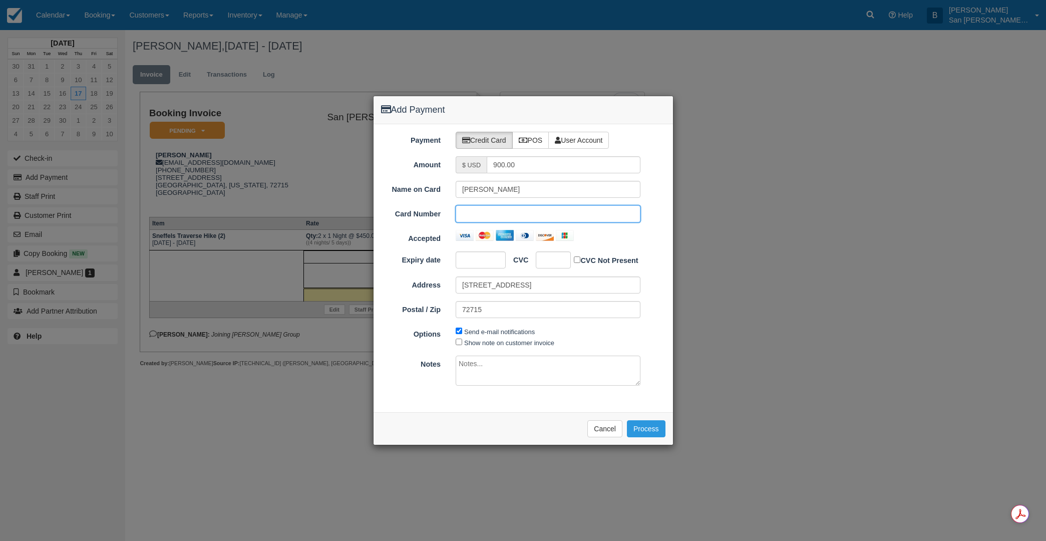
click at [479, 265] on div at bounding box center [481, 259] width 50 height 17
drag, startPoint x: 540, startPoint y: 286, endPoint x: 402, endPoint y: 285, distance: 138.2
click at [402, 285] on div "Address 20 Brentwood Dr" at bounding box center [523, 284] width 299 height 17
type input "10104 Womack Dr"
type input "78641"
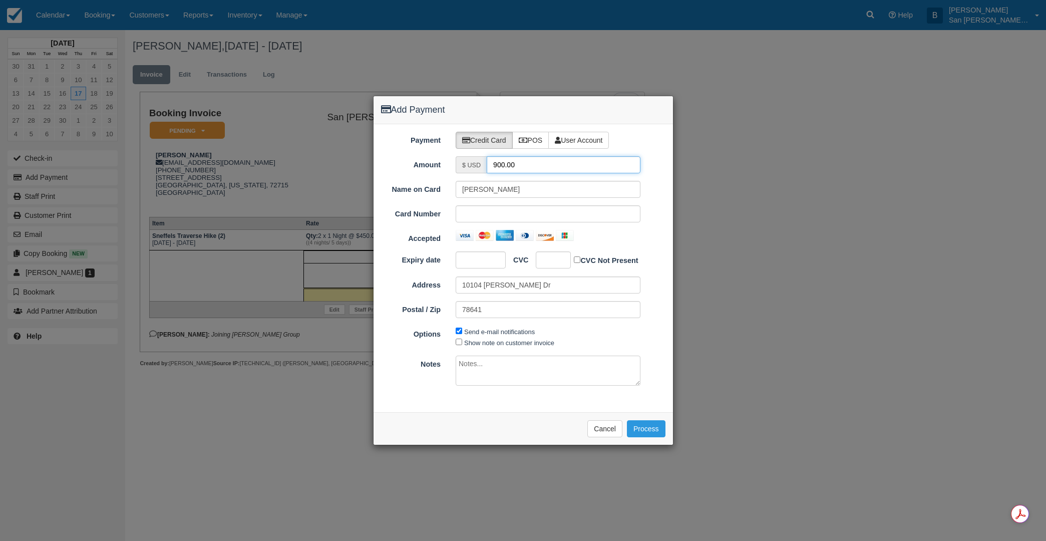
drag, startPoint x: 509, startPoint y: 168, endPoint x: 453, endPoint y: 164, distance: 56.2
click at [453, 165] on div "$ USD 900.00" at bounding box center [548, 164] width 200 height 17
type input "450.00"
click at [644, 427] on button "Process" at bounding box center [646, 428] width 39 height 17
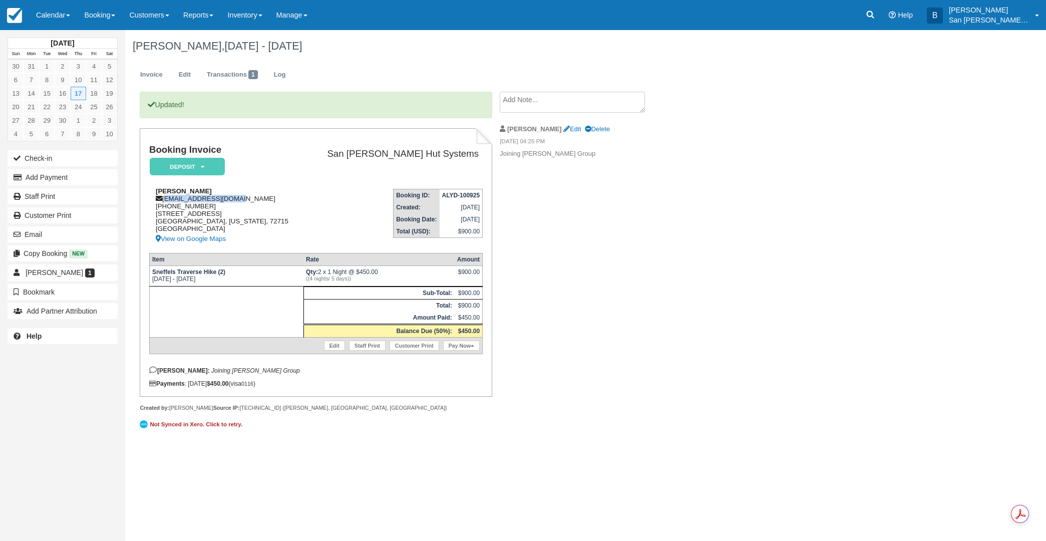
drag, startPoint x: 164, startPoint y: 199, endPoint x: 233, endPoint y: 199, distance: 69.1
click at [233, 199] on div "Andrea Fox andrearfox@gmail.com 1 (512) 800-9119 20 Brentwood Dr Bellavista, Ar…" at bounding box center [226, 216] width 155 height 58
copy div "[EMAIL_ADDRESS][DOMAIN_NAME]"
click at [873, 13] on icon at bounding box center [870, 15] width 10 height 10
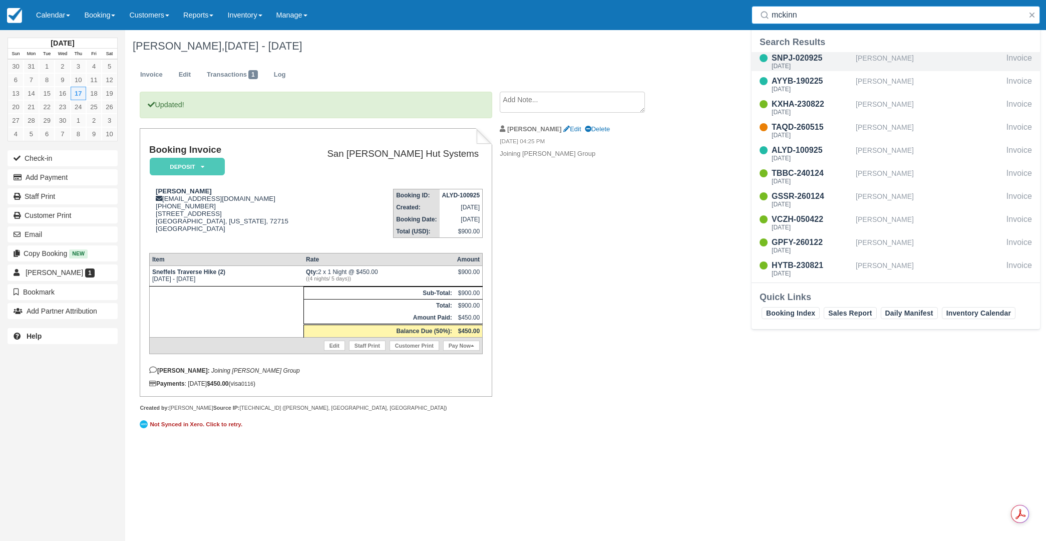
type input "mckinn"
click at [789, 61] on div "SNPJ-020925" at bounding box center [812, 58] width 80 height 12
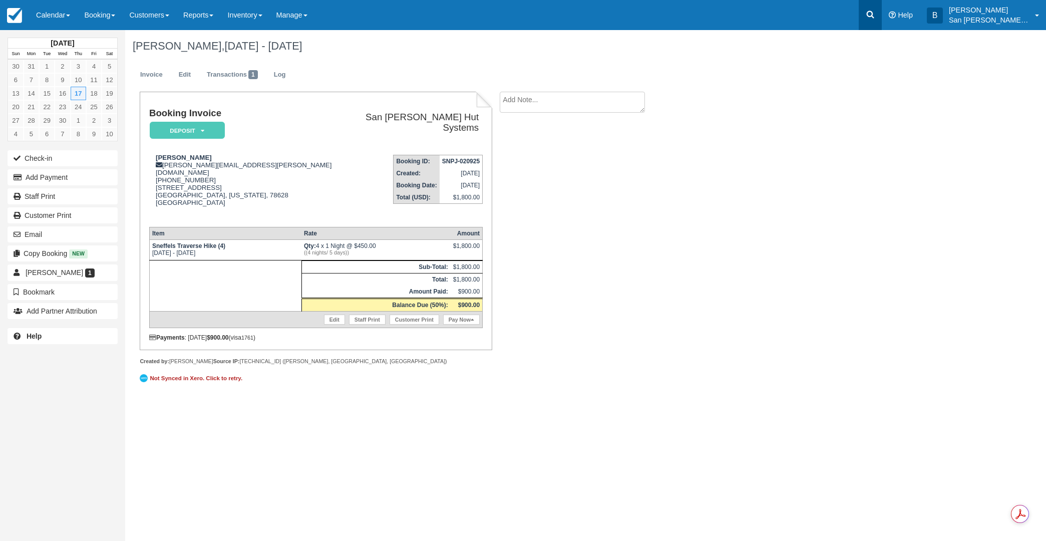
click at [874, 12] on icon at bounding box center [871, 15] width 8 height 8
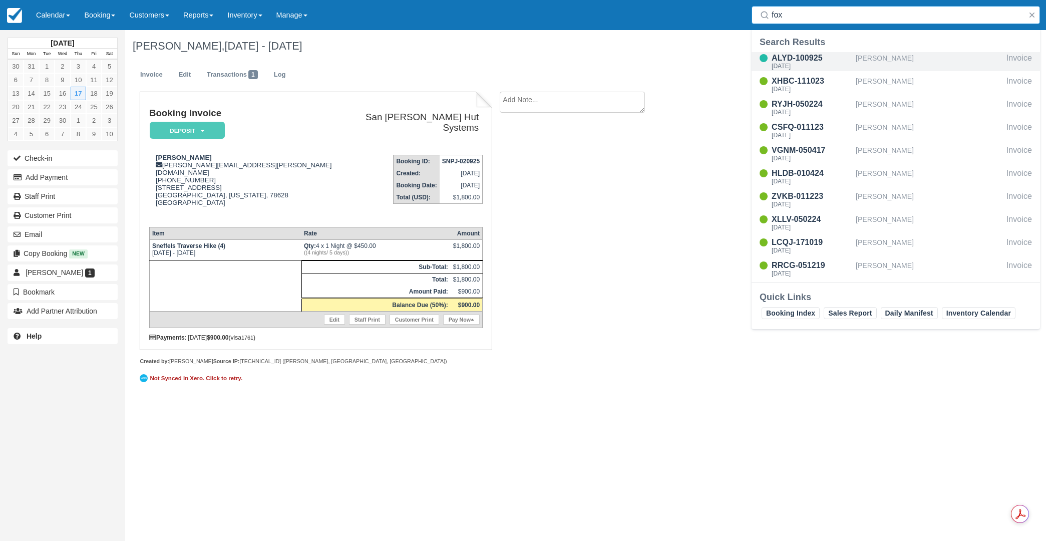
type input "fox"
click at [791, 64] on div "[DATE]" at bounding box center [812, 66] width 80 height 6
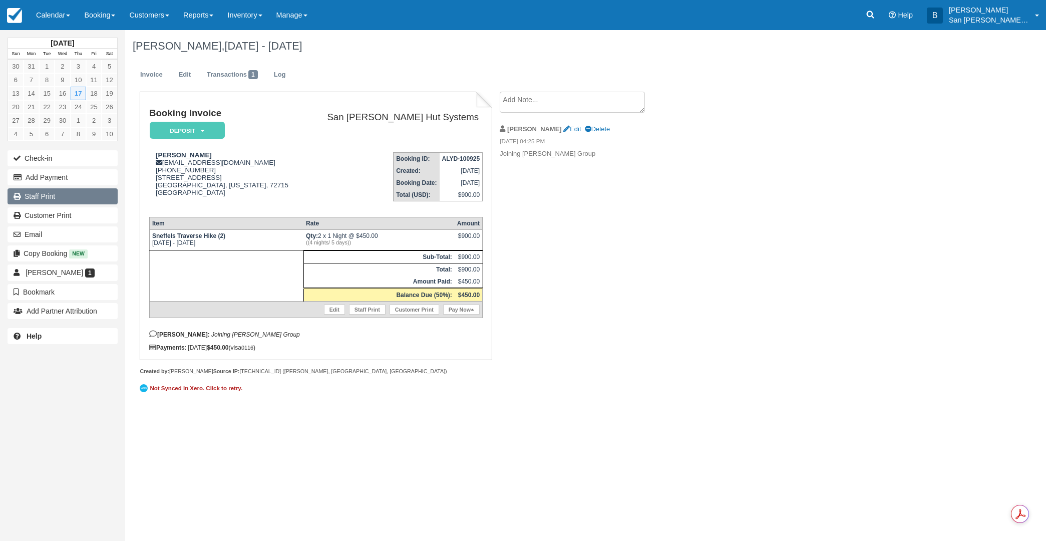
click at [47, 195] on link "Staff Print" at bounding box center [63, 196] width 110 height 16
click at [875, 16] on icon at bounding box center [870, 15] width 10 height 10
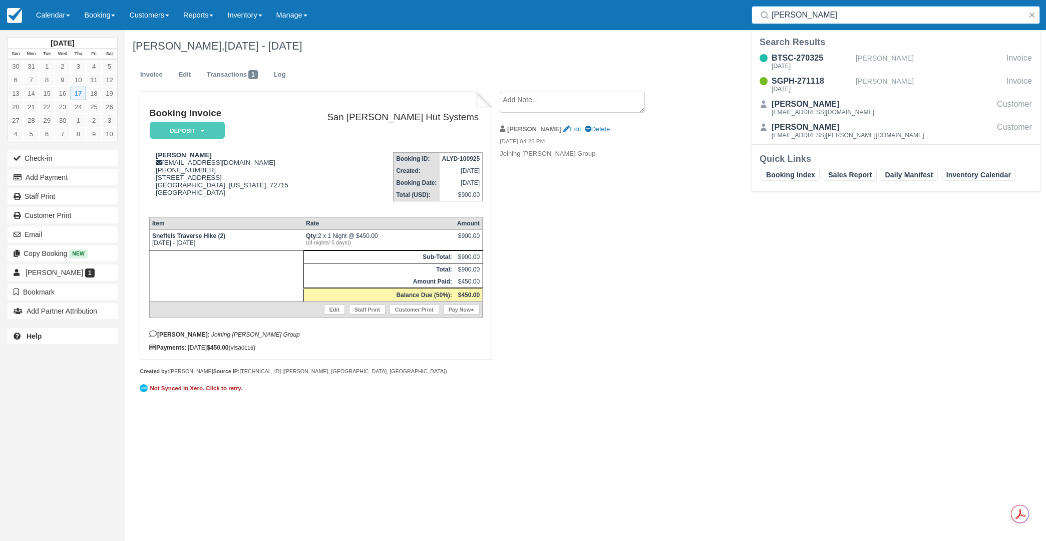
drag, startPoint x: 808, startPoint y: 15, endPoint x: 732, endPoint y: 9, distance: 76.3
click at [732, 9] on div "Menu Calendar Customer Inventory Month Week Day Booking Daily Manifest Daily Li…" at bounding box center [523, 15] width 1046 height 30
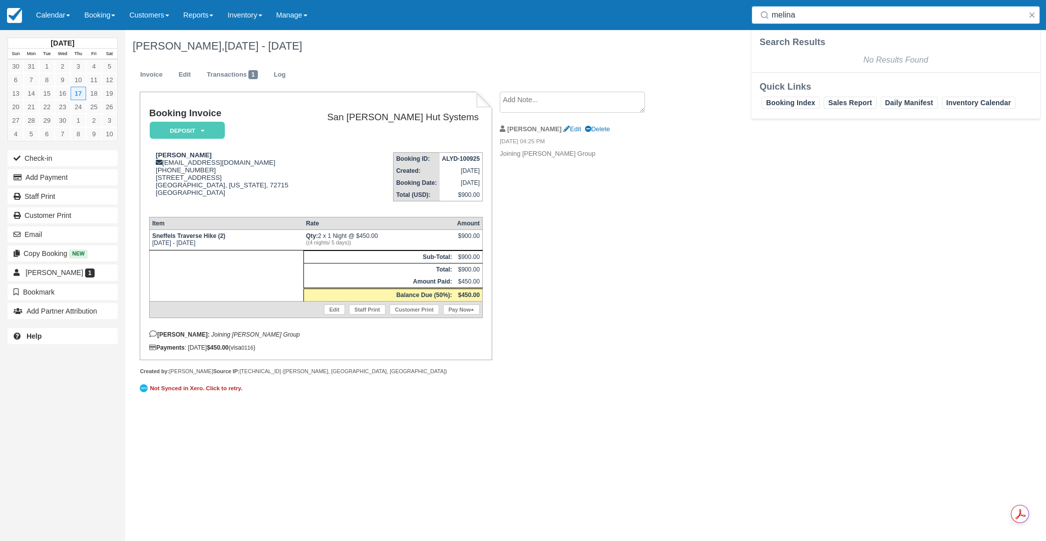
drag, startPoint x: 819, startPoint y: 13, endPoint x: 748, endPoint y: 17, distance: 71.7
click at [748, 17] on div "Search melina" at bounding box center [896, 15] width 300 height 30
type input "korthen"
drag, startPoint x: 832, startPoint y: 14, endPoint x: 703, endPoint y: 17, distance: 128.2
click at [703, 17] on div "Menu Calendar Customer Inventory Month Week Day Booking Daily Manifest Daily Li…" at bounding box center [523, 15] width 1046 height 30
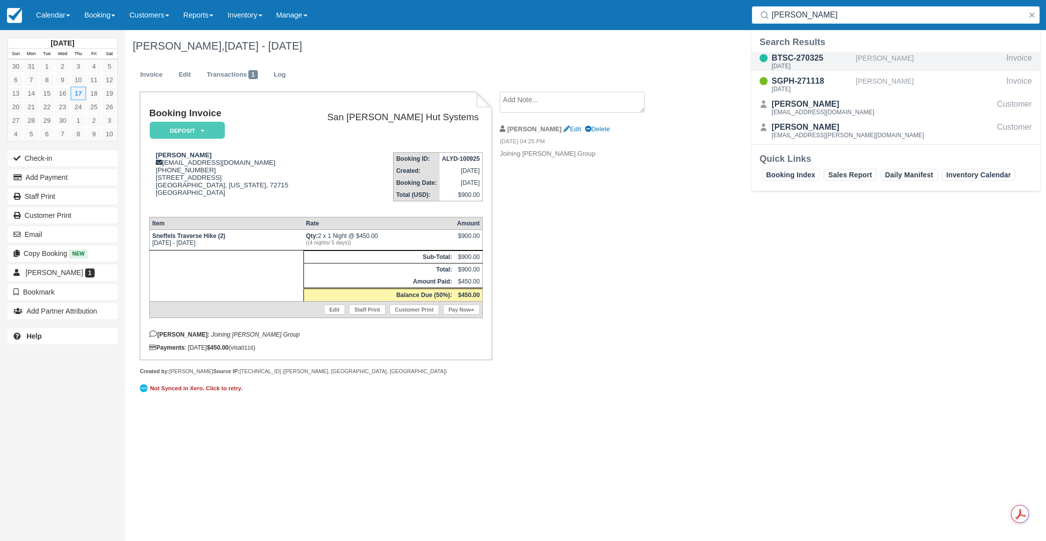
type input "korth"
click at [804, 60] on div "BTSC-270325" at bounding box center [812, 58] width 80 height 12
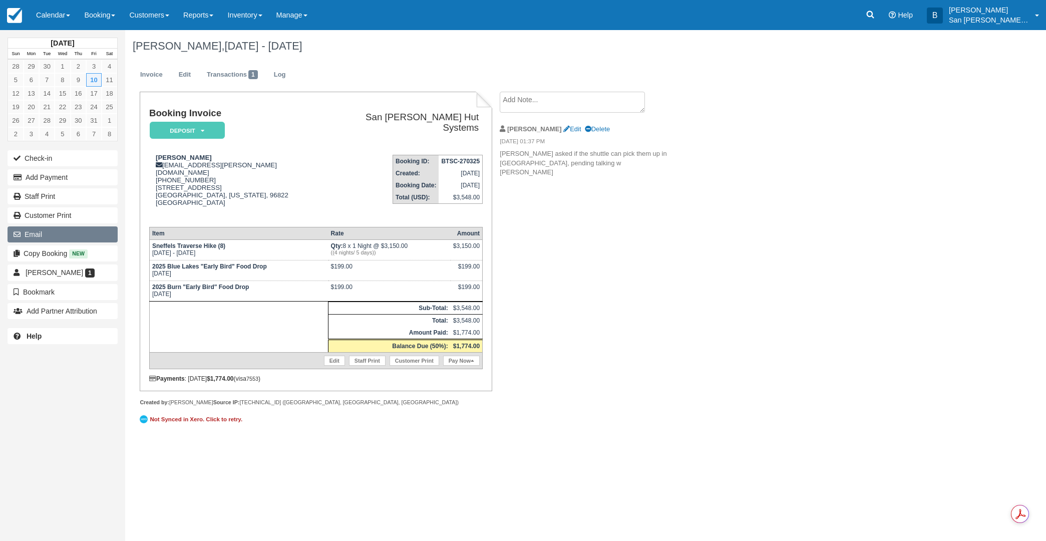
click at [33, 232] on button "Email" at bounding box center [63, 234] width 110 height 16
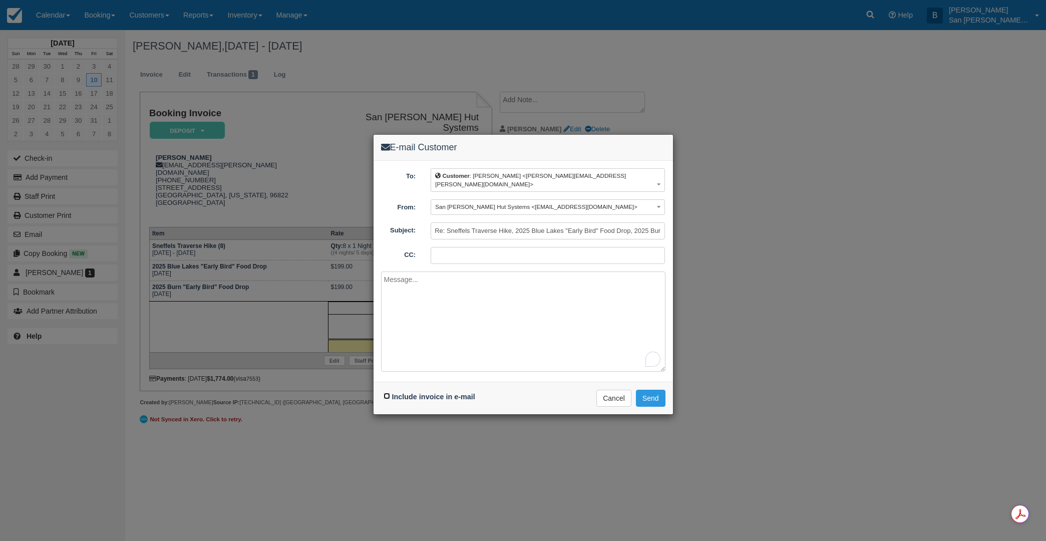
click at [387, 393] on input "Include invoice in e-mail" at bounding box center [387, 396] width 7 height 7
checkbox input "true"
click at [654, 390] on button "Send" at bounding box center [651, 398] width 30 height 17
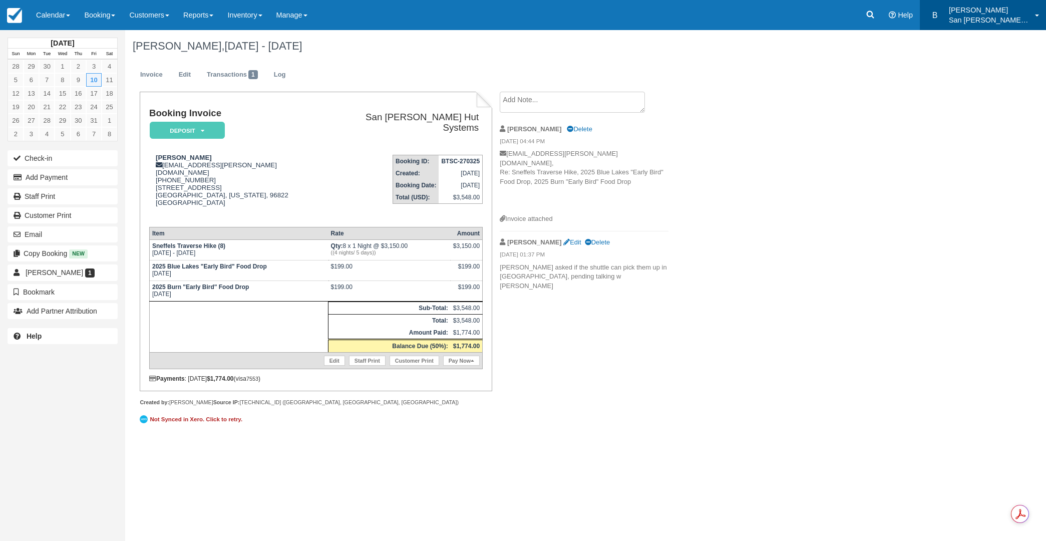
click at [984, 16] on p "San [PERSON_NAME] Hut Systems" at bounding box center [989, 20] width 80 height 10
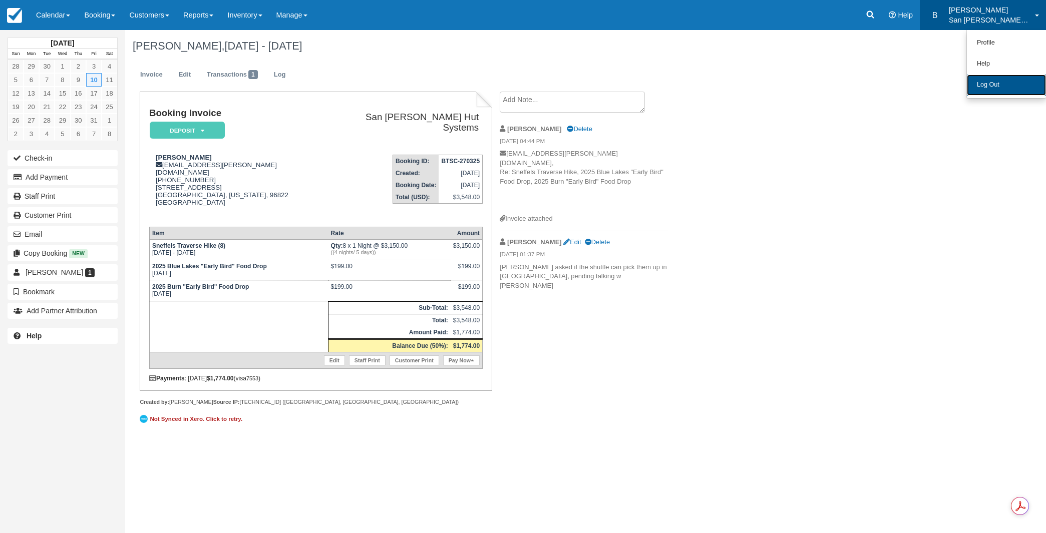
click at [979, 81] on link "Log Out" at bounding box center [1006, 85] width 79 height 21
